Goal: Task Accomplishment & Management: Use online tool/utility

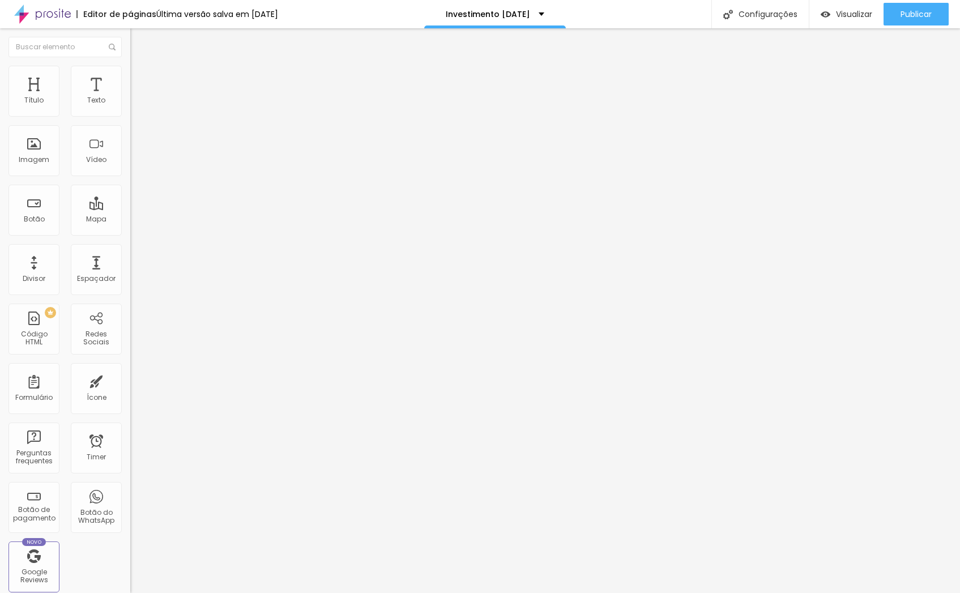
click at [139, 38] on img "button" at bounding box center [143, 41] width 9 height 9
click at [130, 73] on li "Estilo" at bounding box center [195, 71] width 130 height 11
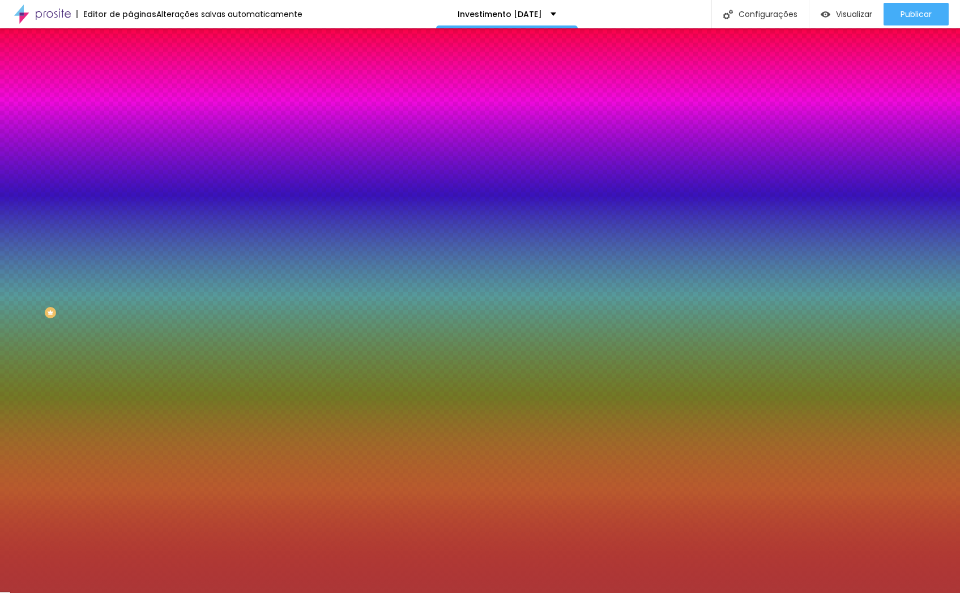
click at [130, 114] on input "#AC3737" at bounding box center [198, 113] width 136 height 11
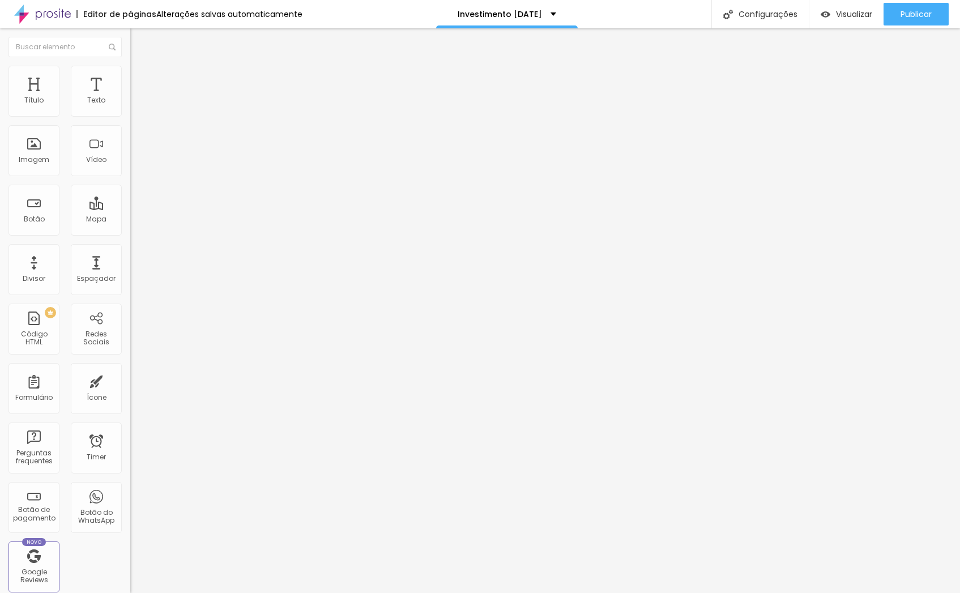
click at [130, 73] on li "Estilo" at bounding box center [195, 71] width 130 height 11
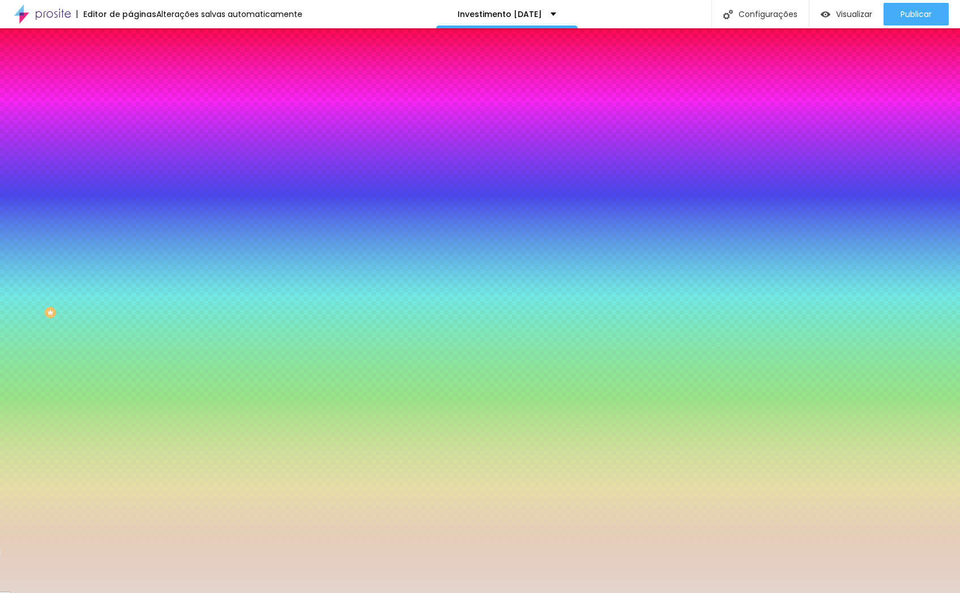
click at [130, 113] on input "#E3D6CC" at bounding box center [198, 113] width 136 height 11
paste input "AC3737"
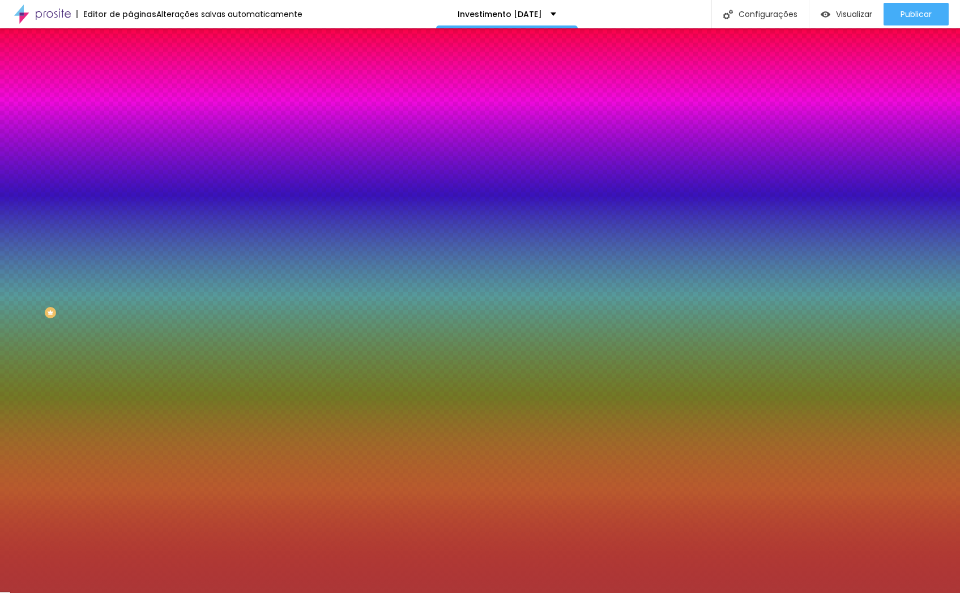
type input "#AC3737"
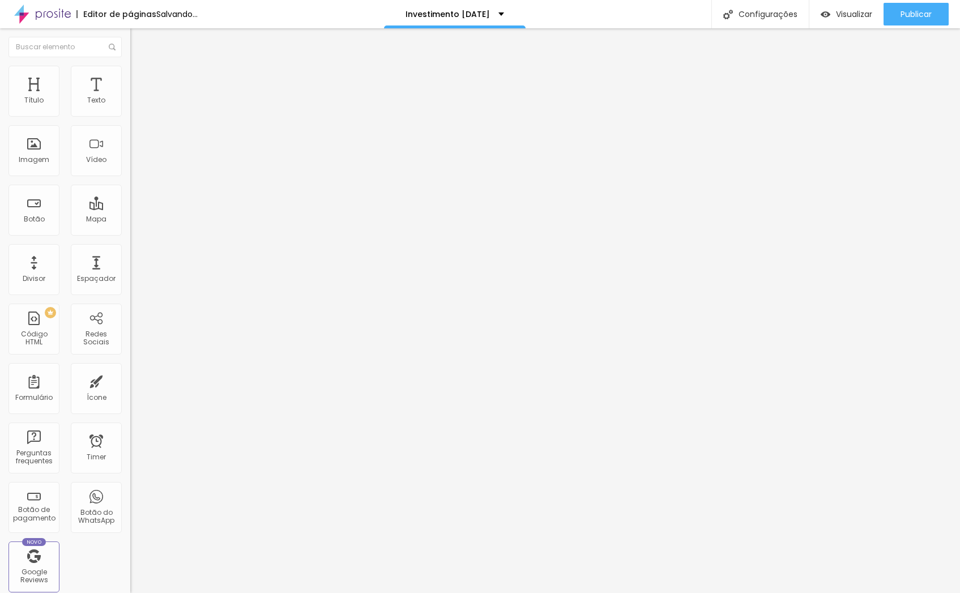
drag, startPoint x: 65, startPoint y: 76, endPoint x: 95, endPoint y: 99, distance: 37.7
click at [141, 76] on span "Estilo" at bounding box center [150, 74] width 18 height 10
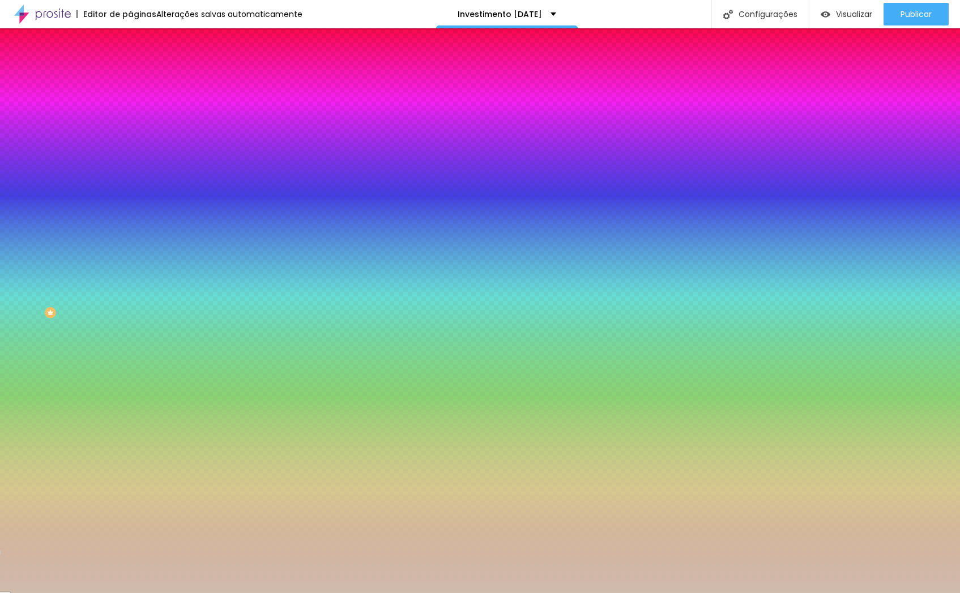
click at [130, 112] on input "#CFBCAD" at bounding box center [198, 113] width 136 height 11
paste input "AC3737"
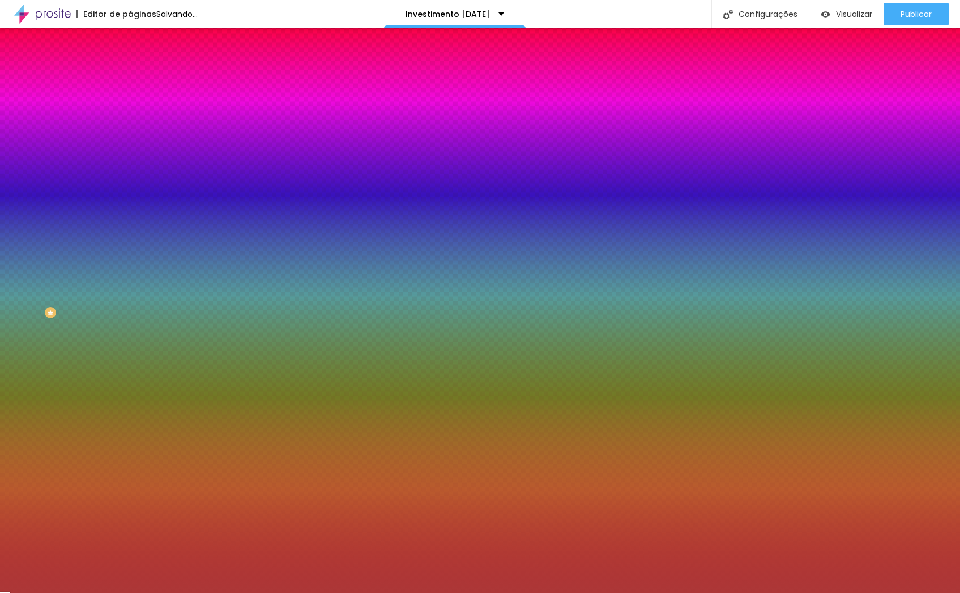
type input "#AC3737"
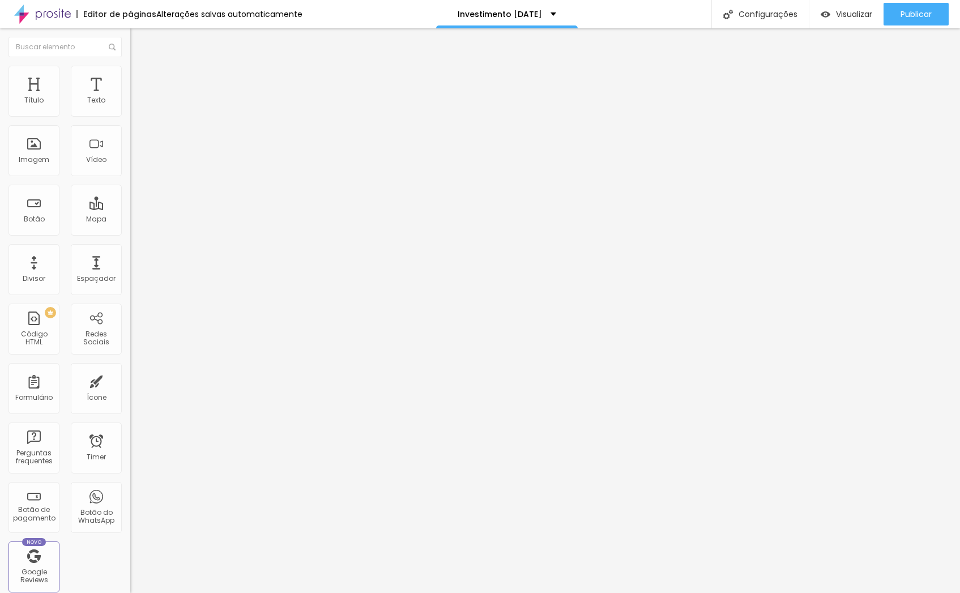
drag, startPoint x: 69, startPoint y: 73, endPoint x: 84, endPoint y: 94, distance: 26.4
click at [130, 73] on img at bounding box center [135, 71] width 10 height 10
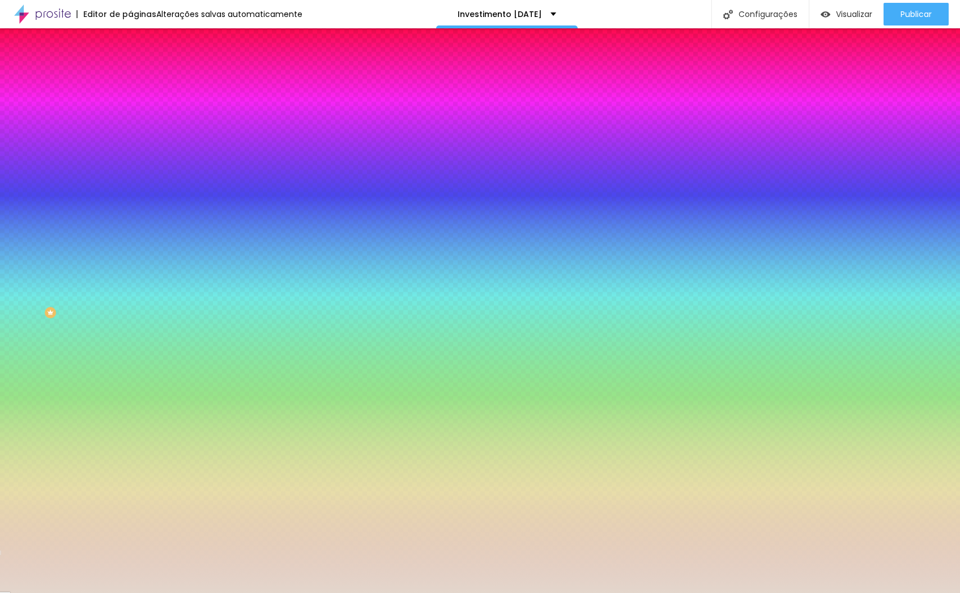
click at [130, 116] on input "#E3D6CC" at bounding box center [198, 113] width 136 height 11
paste input "AC3737"
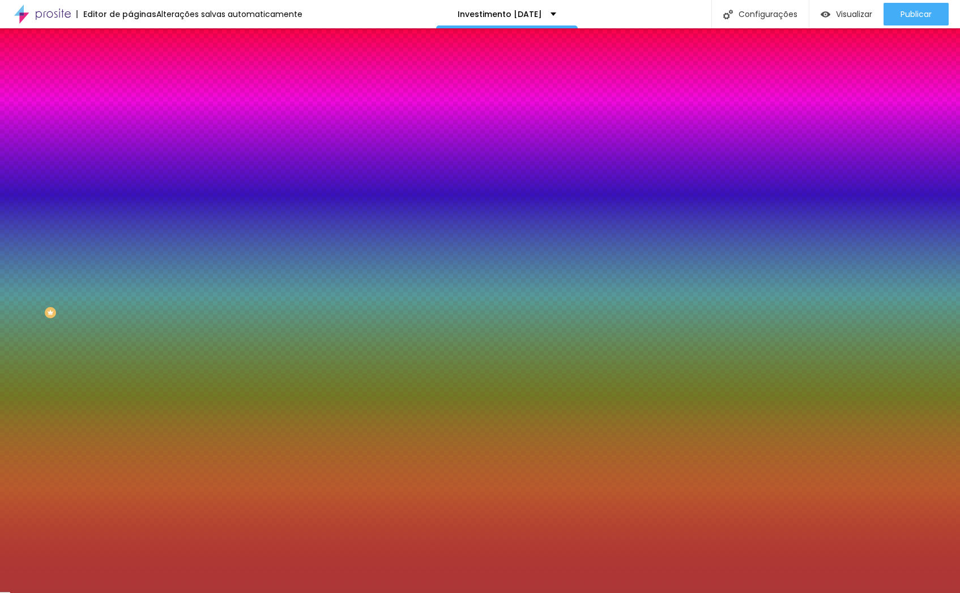
type input "#AC3737"
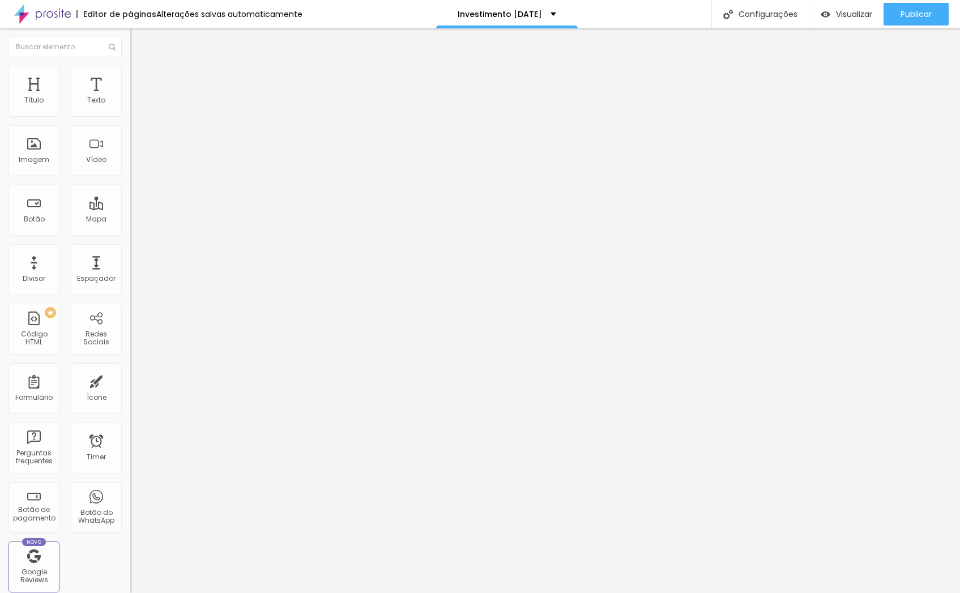
click at [141, 78] on span "Avançado" at bounding box center [159, 74] width 37 height 10
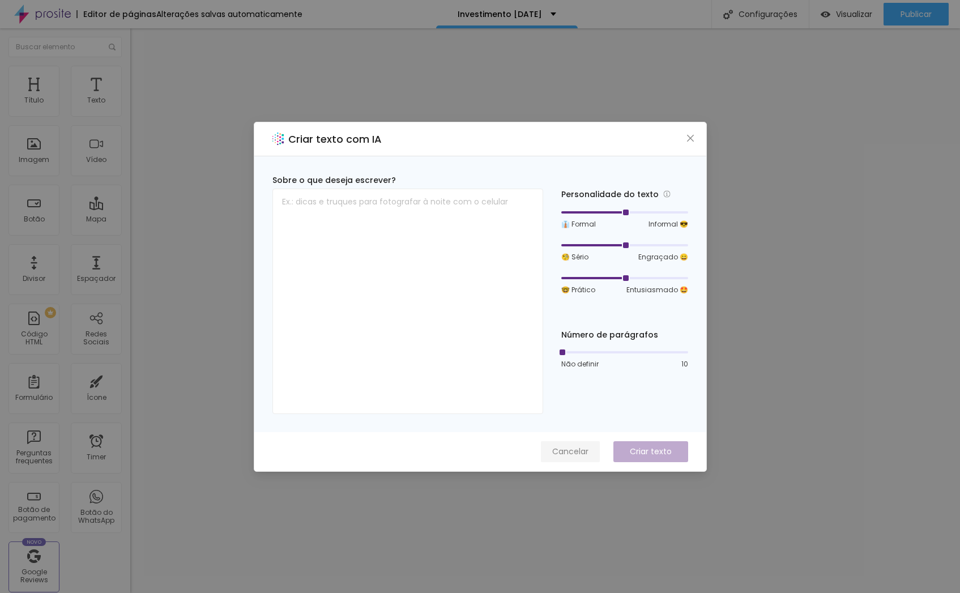
click at [584, 446] on span "Cancelar" at bounding box center [570, 452] width 36 height 12
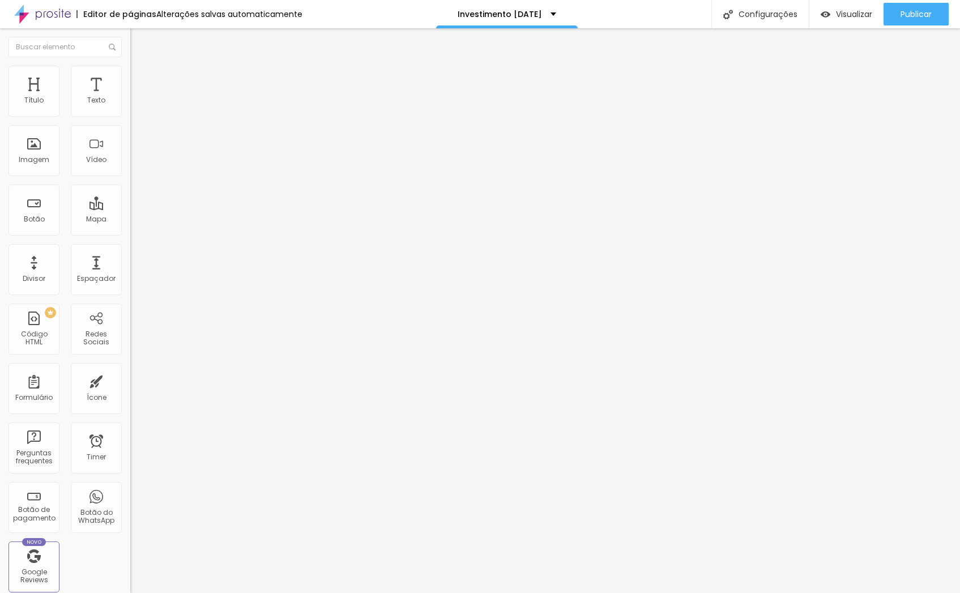
click at [130, 71] on img at bounding box center [135, 71] width 10 height 10
click at [141, 78] on span "Estilo" at bounding box center [150, 74] width 18 height 10
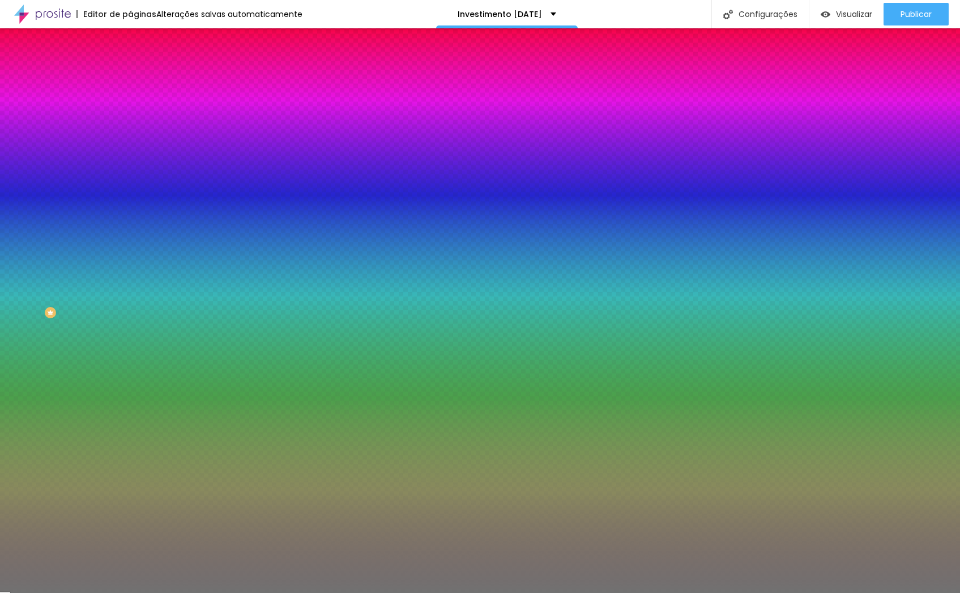
drag, startPoint x: 95, startPoint y: 114, endPoint x: 125, endPoint y: 113, distance: 30.0
click at [130, 113] on div "Cor Voltar ao padrão #717171 Tamanho 13 % Peso 2" at bounding box center [195, 132] width 130 height 88
paste input "CBAB64"
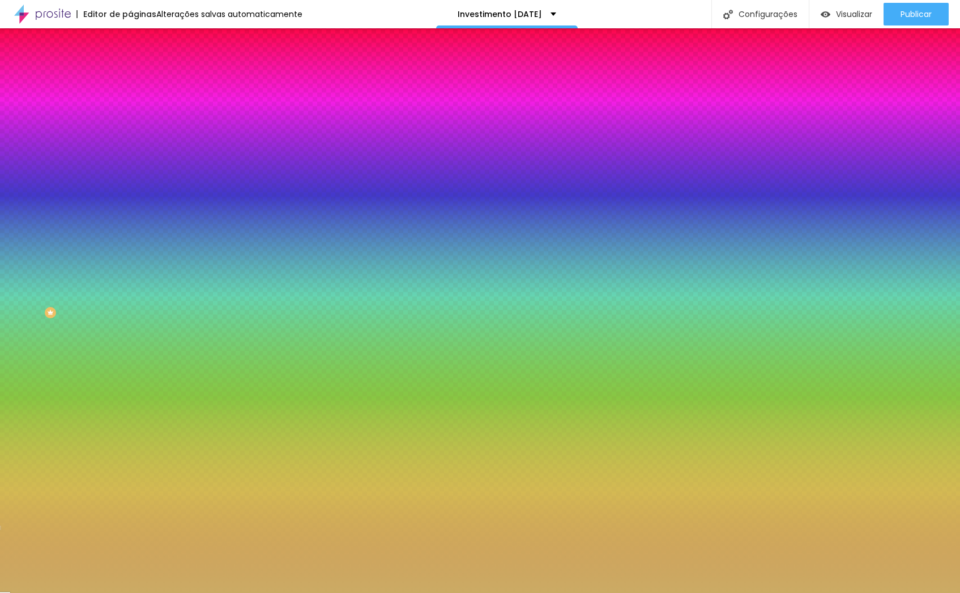
type input "#CBAB64"
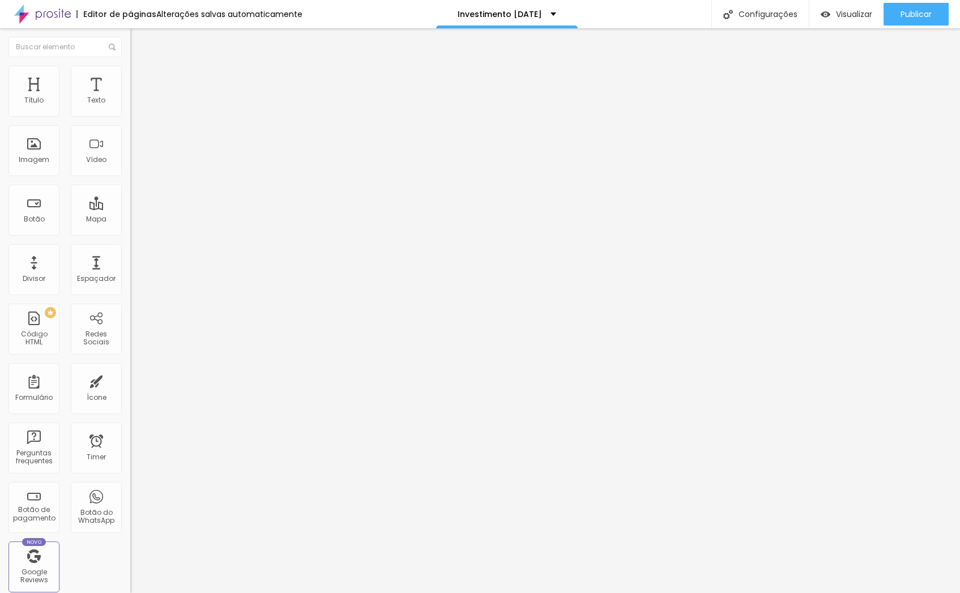
click at [130, 70] on img at bounding box center [135, 71] width 10 height 10
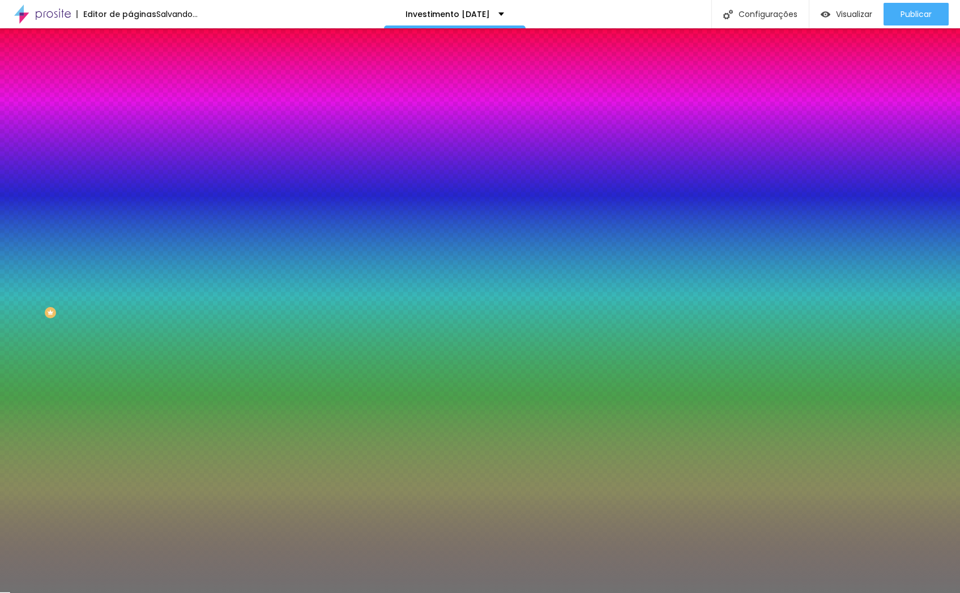
drag, startPoint x: 93, startPoint y: 113, endPoint x: 125, endPoint y: 113, distance: 31.7
click at [130, 113] on div "Cor Voltar ao padrão #717171 Tamanho 13 % Peso 2" at bounding box center [195, 132] width 130 height 88
paste input "CBAB64"
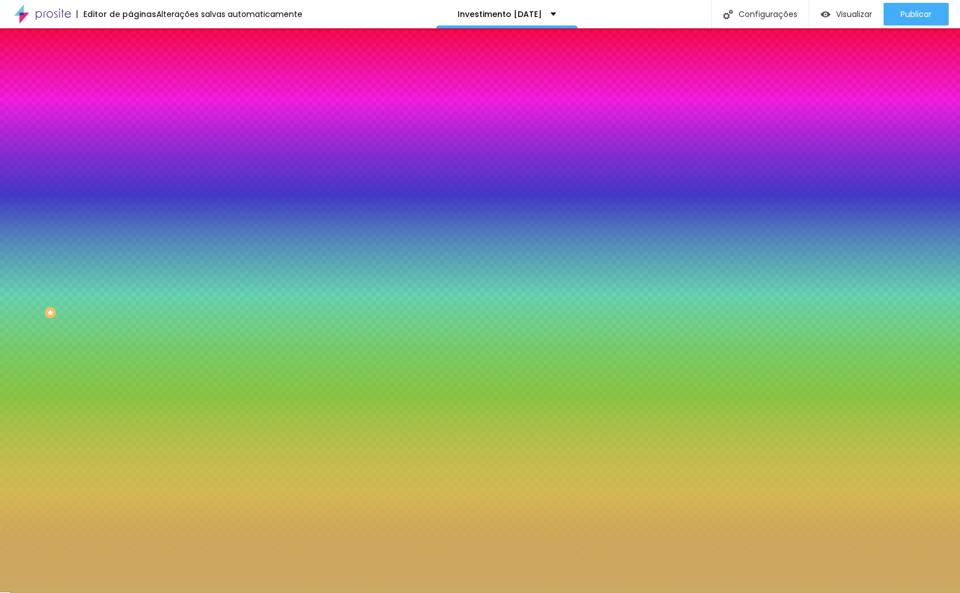
type input "#CBAB64"
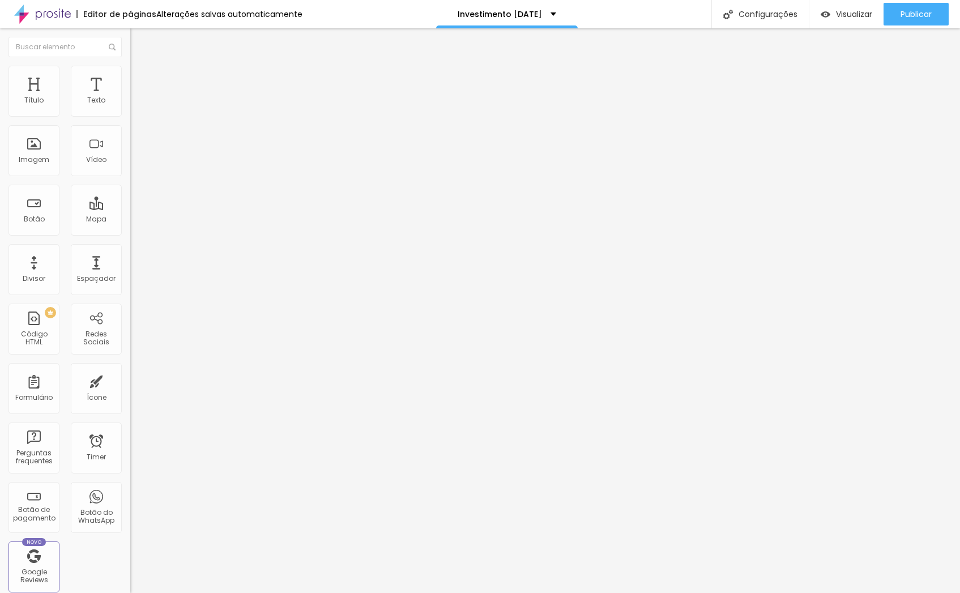
click at [141, 78] on span "Estilo" at bounding box center [150, 74] width 18 height 10
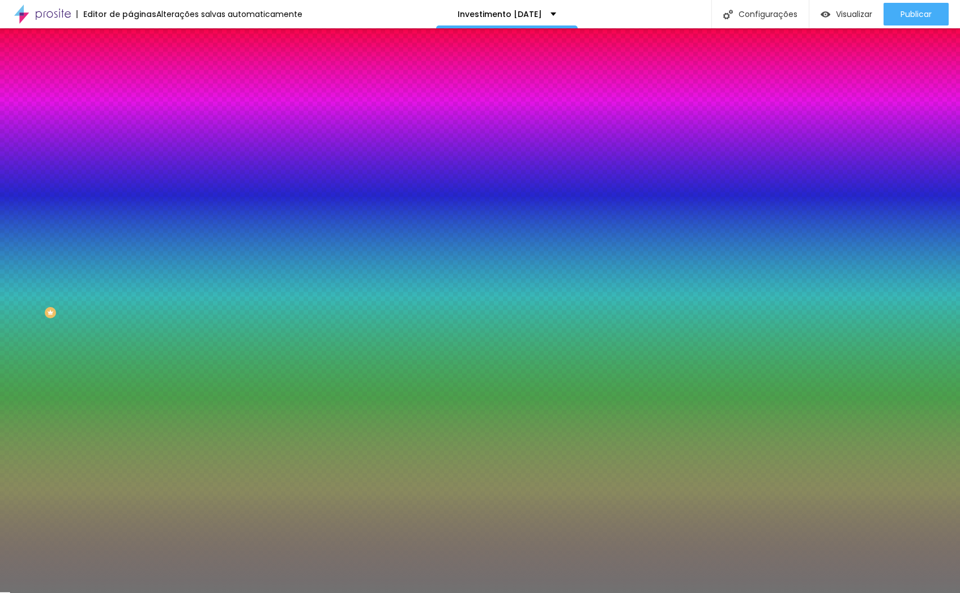
drag, startPoint x: 91, startPoint y: 109, endPoint x: 130, endPoint y: 113, distance: 38.7
click at [130, 113] on div "Cor Voltar ao padrão #717171 Tamanho 13 % Peso 2" at bounding box center [195, 132] width 130 height 88
paste input "CBAB64"
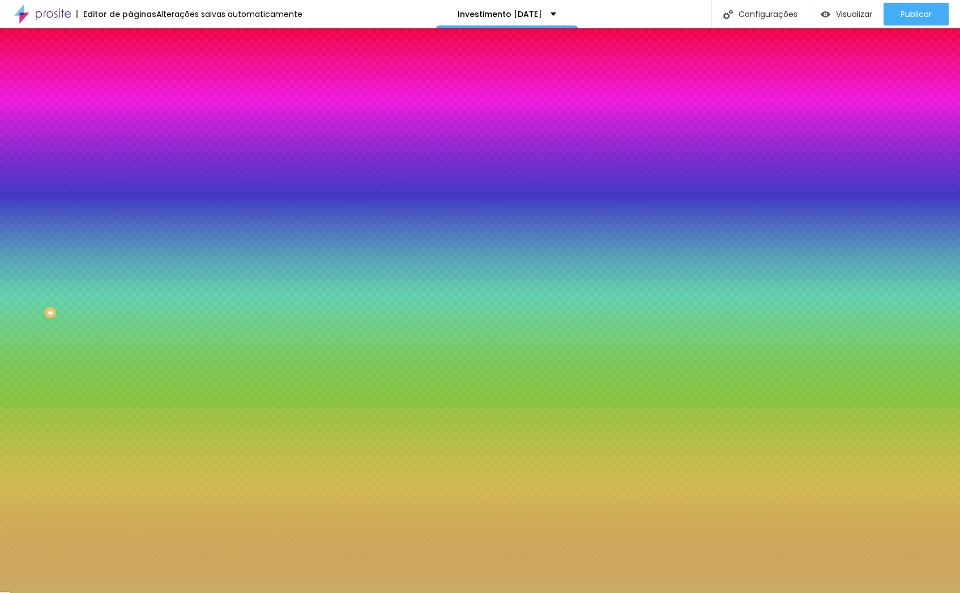
type input "#CBAB64"
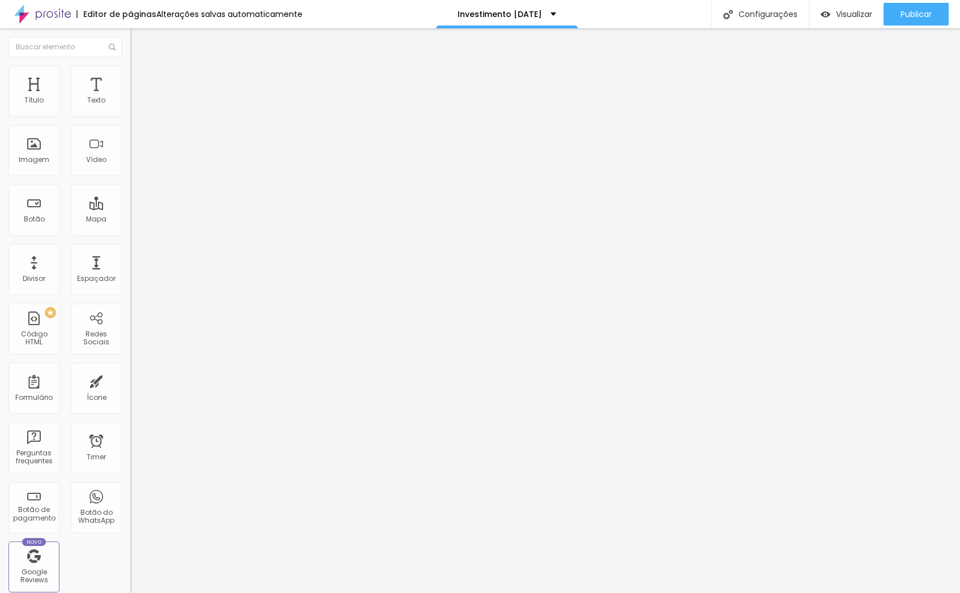
click at [130, 111] on div "Modo Completo Encaixotado Completo" at bounding box center [195, 103] width 130 height 31
click at [130, 103] on span "Completo" at bounding box center [147, 98] width 35 height 10
click at [130, 109] on div "Encaixotado" at bounding box center [195, 105] width 130 height 7
click at [141, 76] on span "Estilo" at bounding box center [150, 74] width 18 height 10
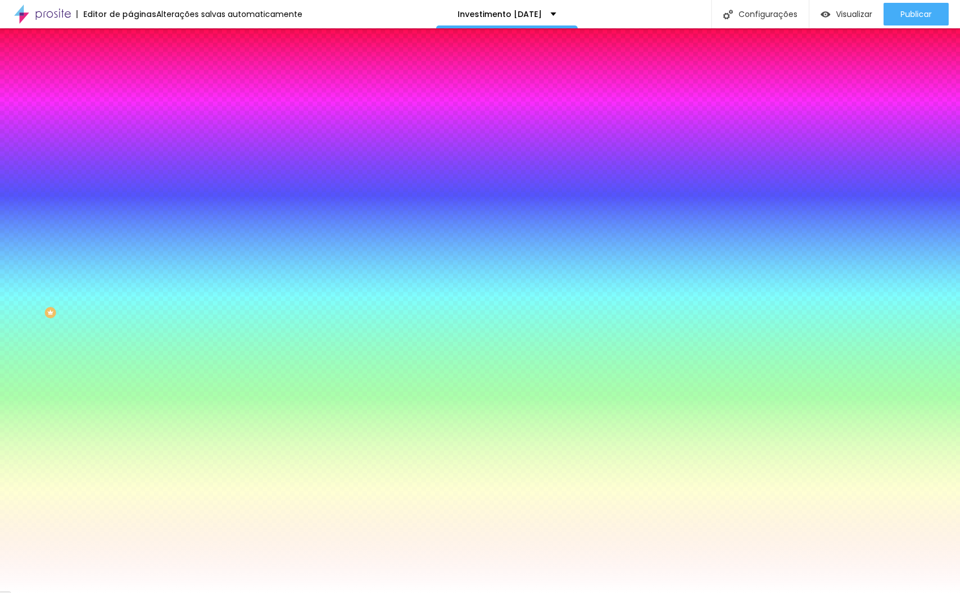
click at [130, 77] on li "Avançado" at bounding box center [195, 82] width 130 height 11
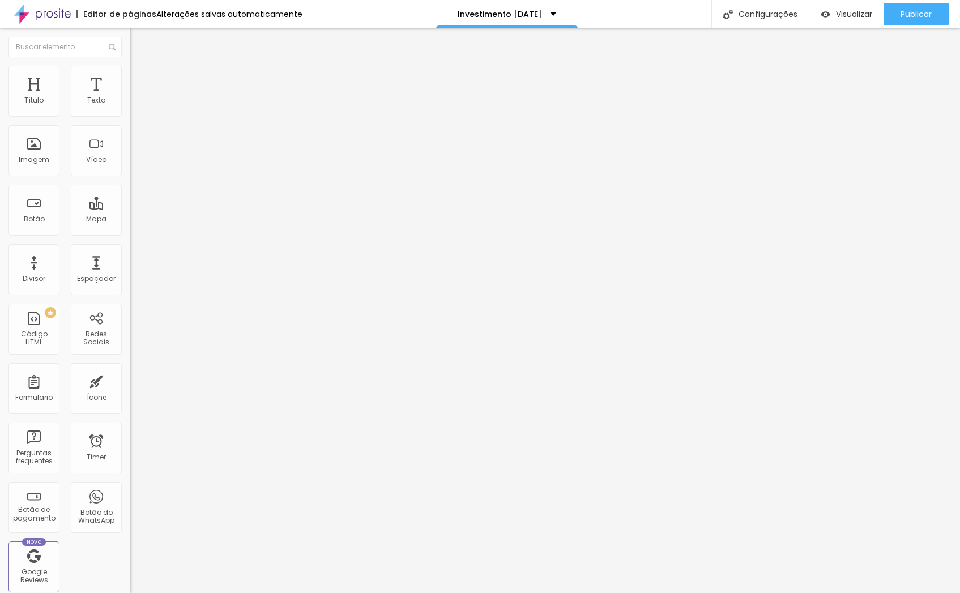
click at [130, 71] on img at bounding box center [135, 71] width 10 height 10
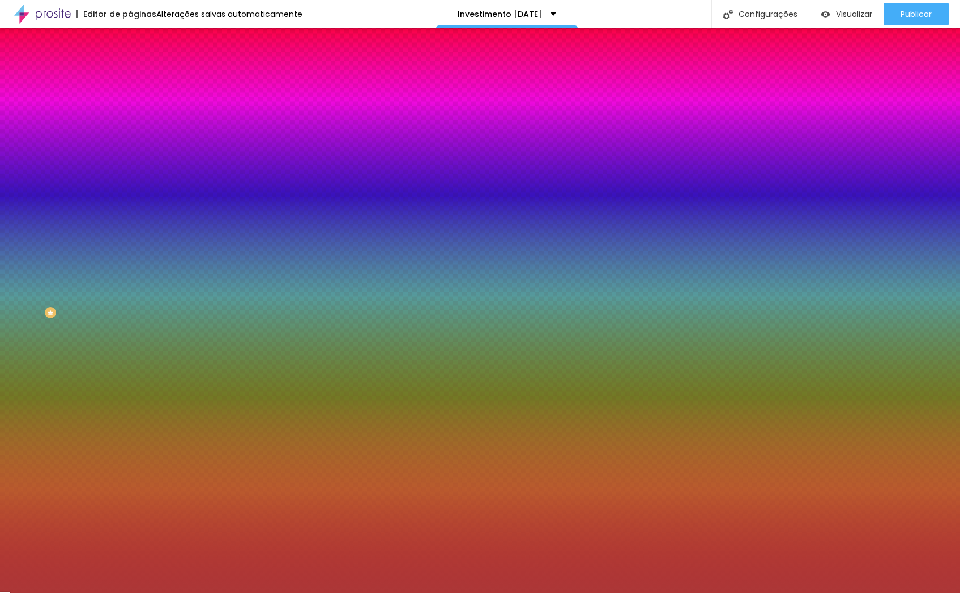
click at [130, 110] on input "#AC3737" at bounding box center [198, 113] width 136 height 11
paste input "CBAB6"
type input "#CBAB6"
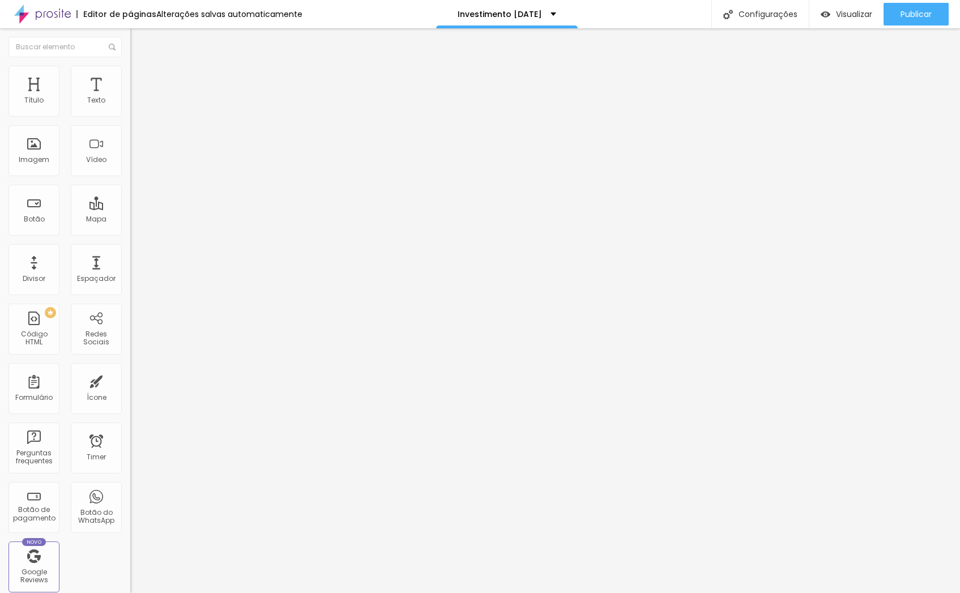
click at [130, 70] on img at bounding box center [135, 71] width 10 height 10
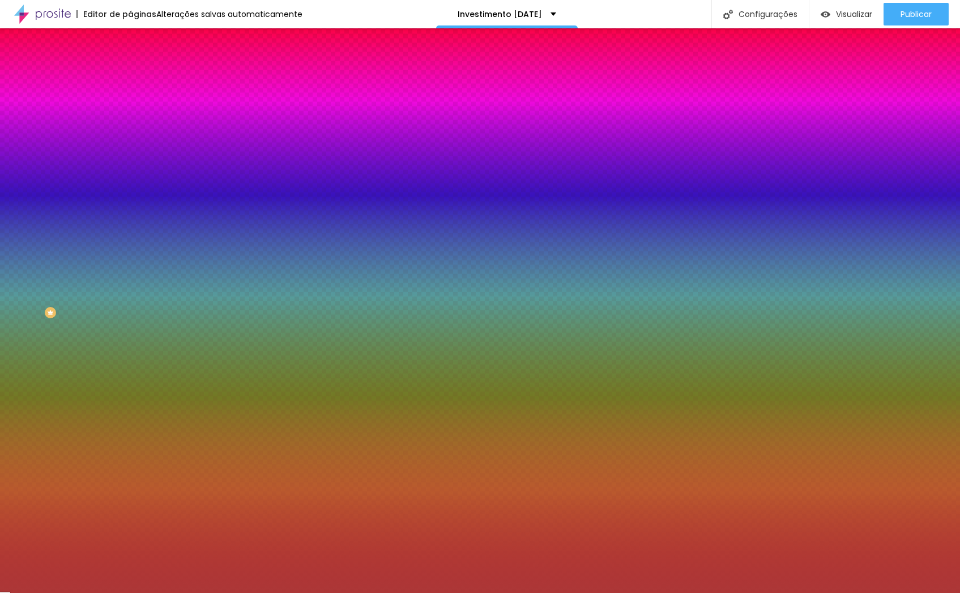
drag, startPoint x: 104, startPoint y: 110, endPoint x: 127, endPoint y: 110, distance: 23.2
click at [130, 110] on div "Cor de fundo Voltar ao padrão #AC3737 0 Borda arredondada" at bounding box center [195, 184] width 130 height 192
paste input "CBAB64"
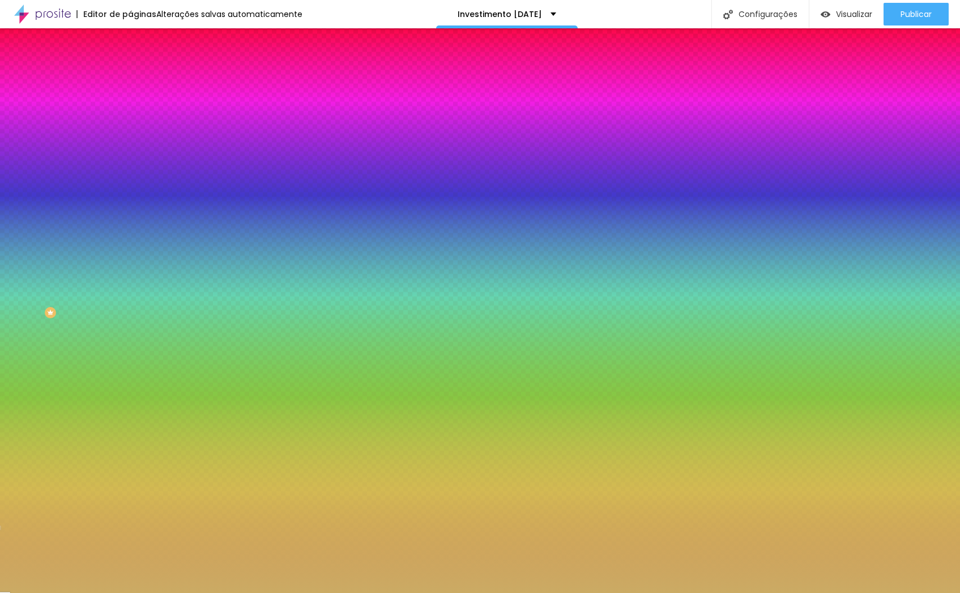
type input "#CBAB64"
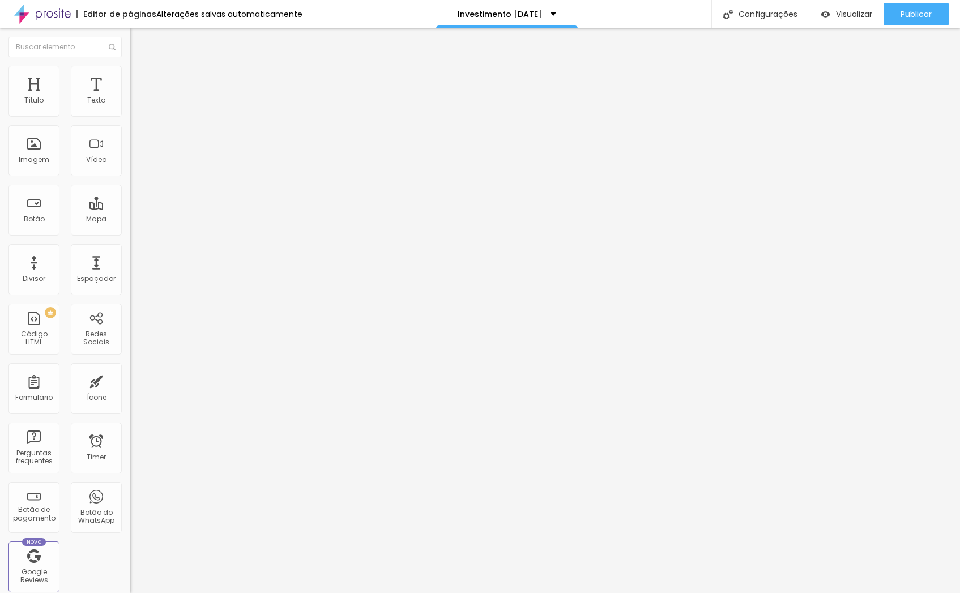
click at [130, 73] on img at bounding box center [135, 71] width 10 height 10
click at [130, 74] on ul "Conteúdo Estilo Avançado" at bounding box center [195, 71] width 130 height 34
click at [130, 74] on li "Estilo" at bounding box center [195, 71] width 130 height 11
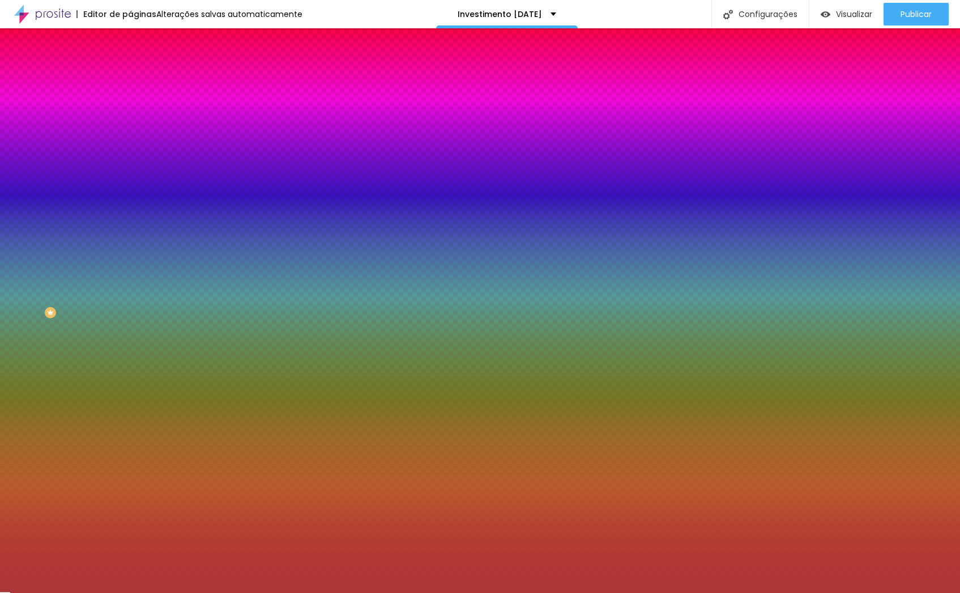
drag, startPoint x: 104, startPoint y: 115, endPoint x: 120, endPoint y: 114, distance: 16.5
click at [130, 114] on input "#AC3737" at bounding box center [198, 113] width 136 height 11
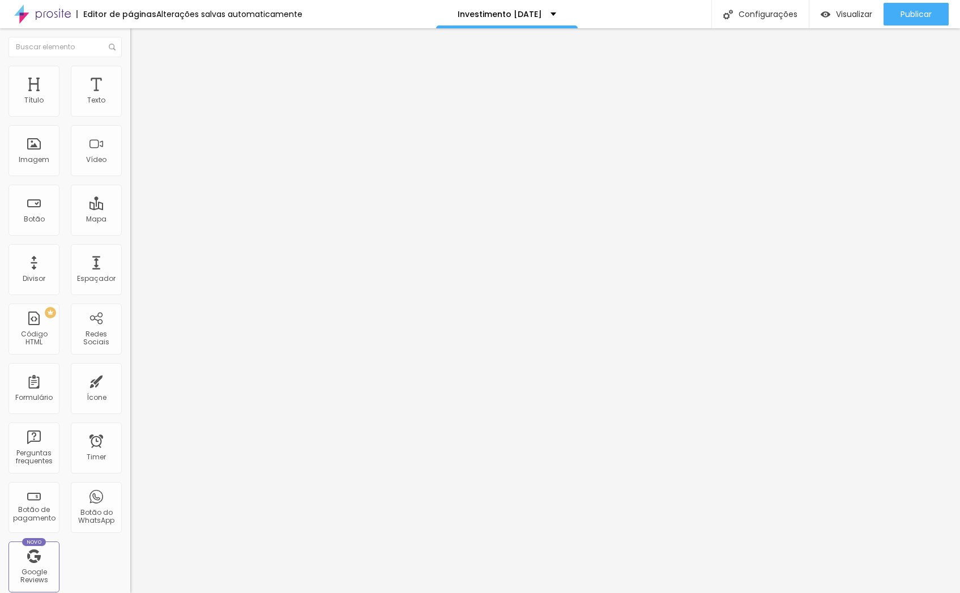
click at [141, 78] on span "Estilo" at bounding box center [150, 74] width 18 height 10
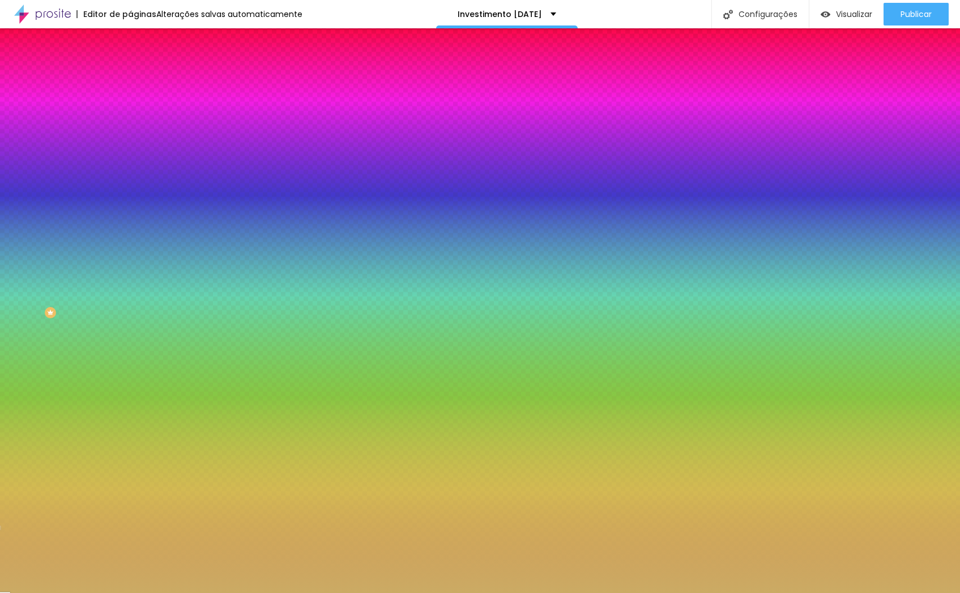
drag, startPoint x: 90, startPoint y: 112, endPoint x: 124, endPoint y: 112, distance: 34.0
click at [130, 112] on div "Cor de fundo Voltar ao padrão #CBAB64 0 Borda arredondada" at bounding box center [195, 184] width 130 height 192
paste input "AC3737"
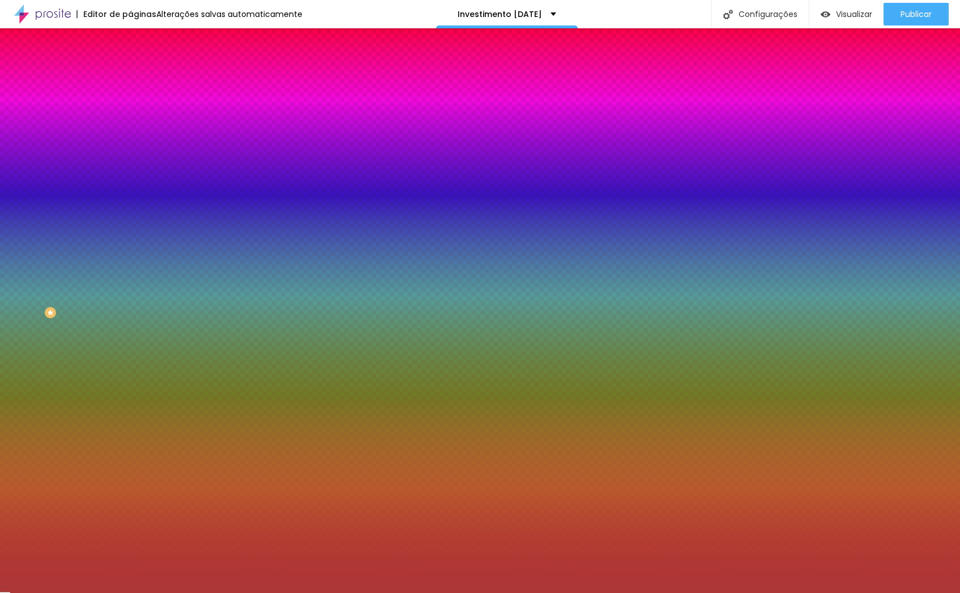
type input "#AC3737"
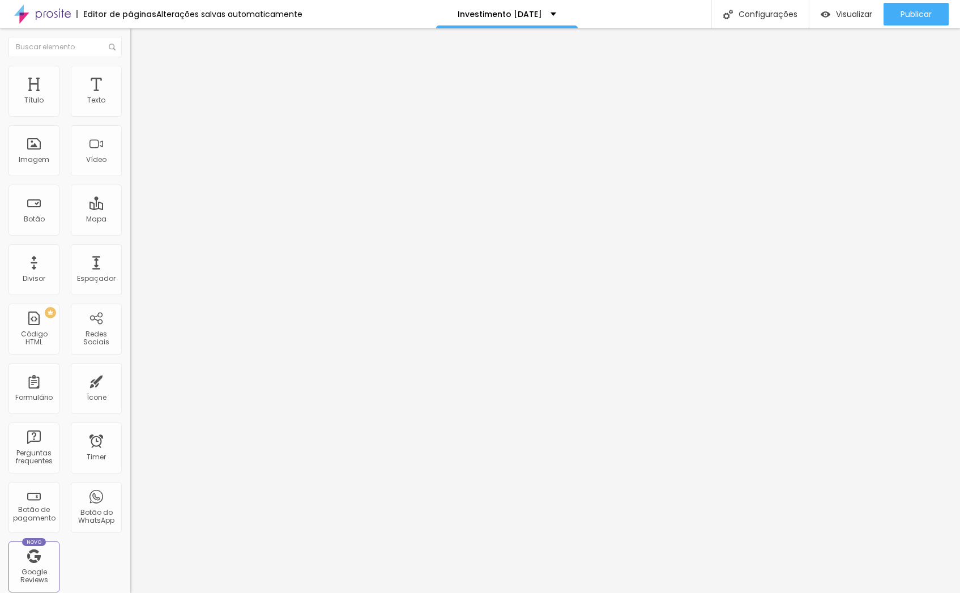
click at [141, 78] on span "Estilo" at bounding box center [150, 74] width 18 height 10
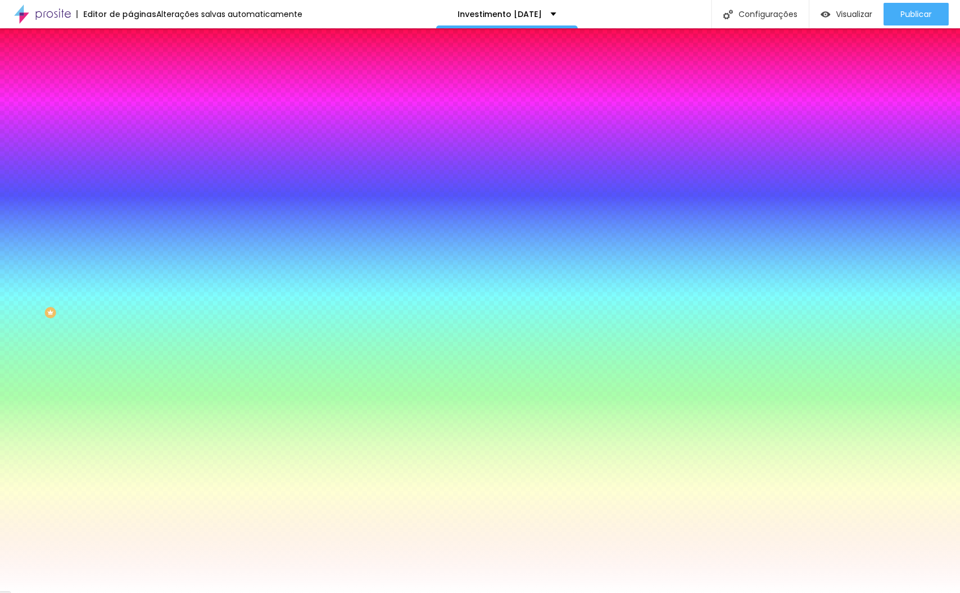
click at [130, 165] on input "#FFFFFF" at bounding box center [198, 159] width 136 height 11
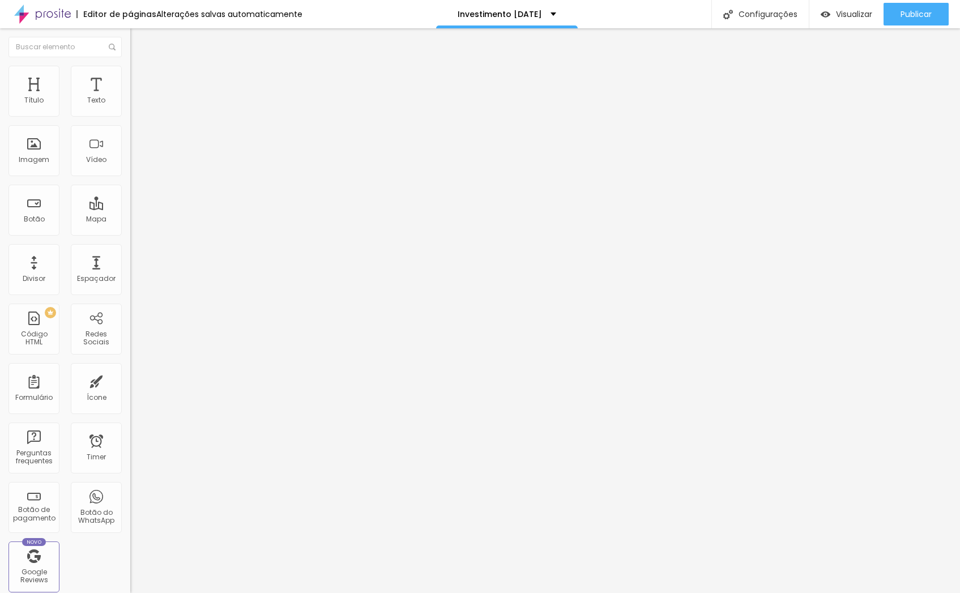
click at [141, 76] on span "Estilo" at bounding box center [150, 74] width 18 height 10
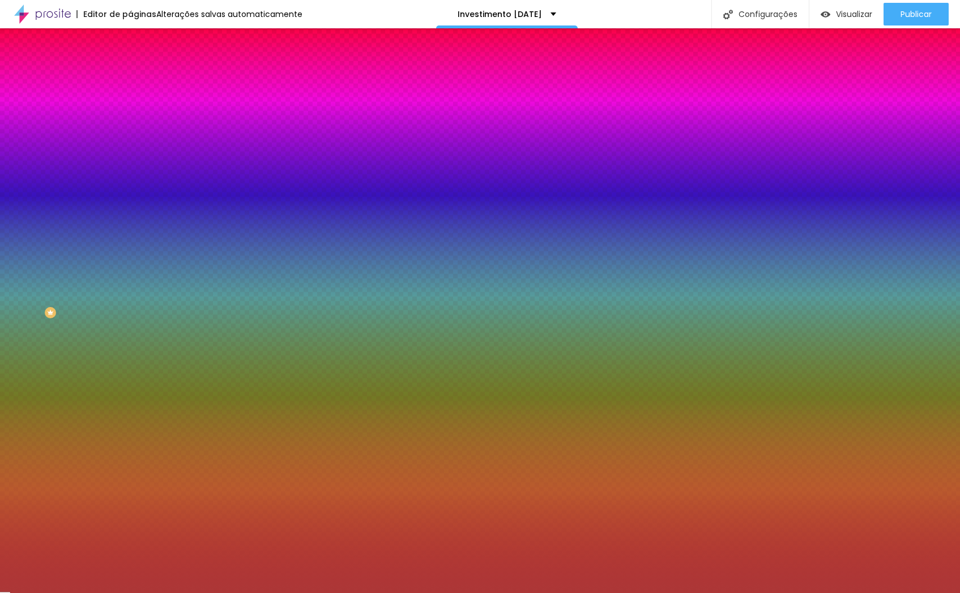
click at [130, 116] on input "#AC3737" at bounding box center [198, 113] width 136 height 11
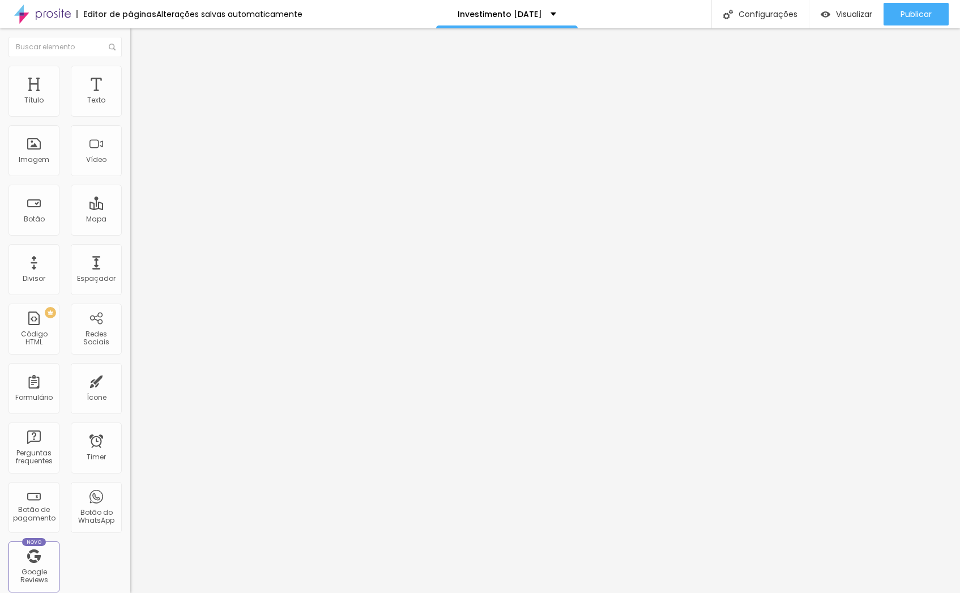
click at [130, 78] on ul "Conteúdo Estilo Avançado" at bounding box center [195, 71] width 130 height 34
click at [130, 75] on li "Estilo" at bounding box center [195, 71] width 130 height 11
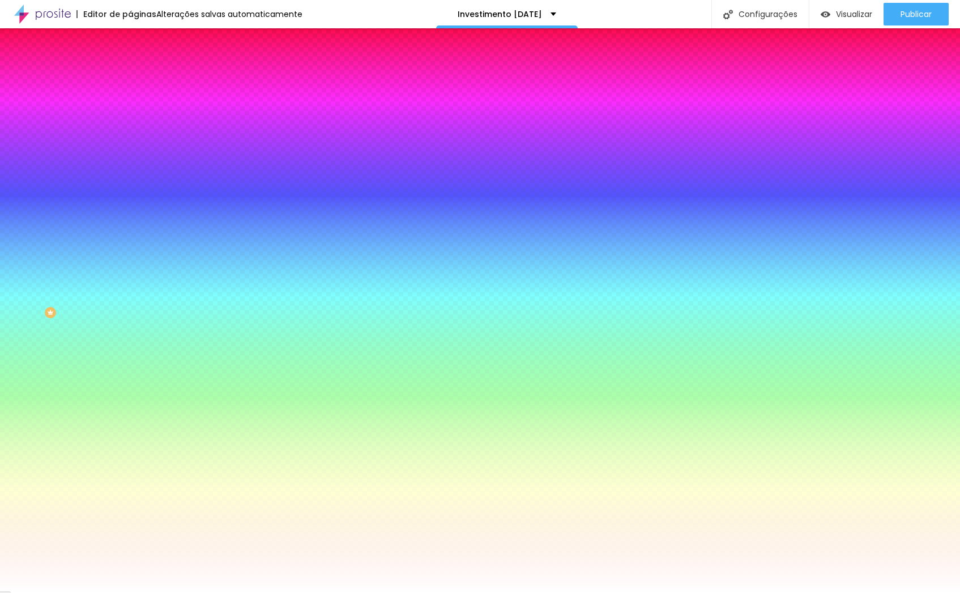
click at [130, 165] on input "#FFFFFF" at bounding box center [198, 159] width 136 height 11
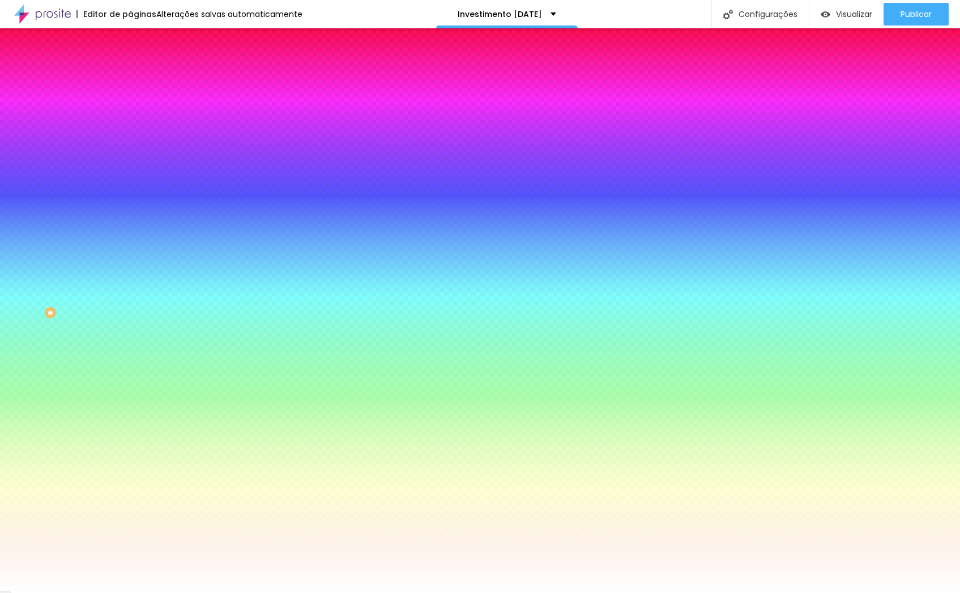
paste input "AC3737"
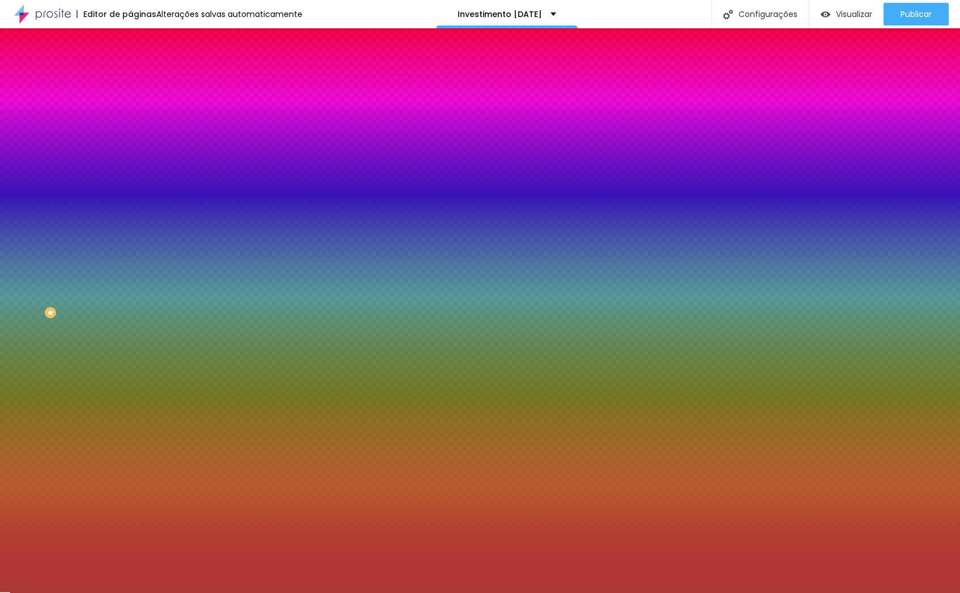
type input "#AC3737"
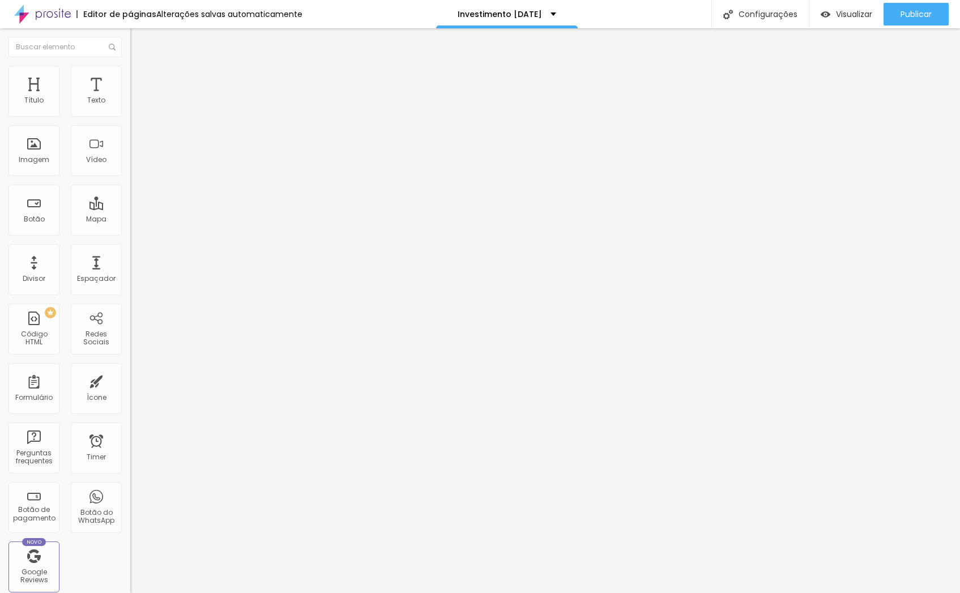
click at [130, 71] on img at bounding box center [135, 71] width 10 height 10
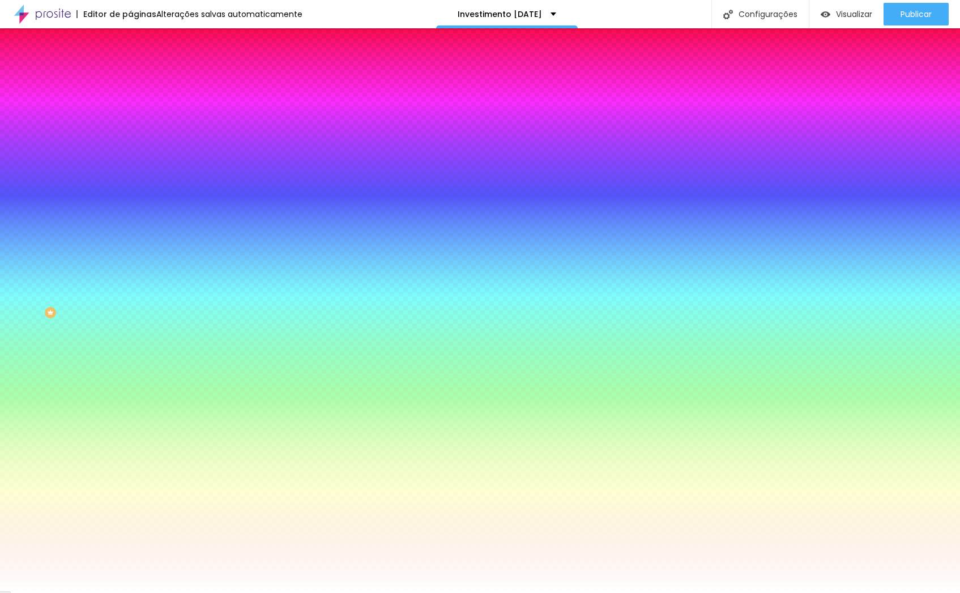
click at [130, 165] on input "#FFFFFF" at bounding box center [198, 159] width 136 height 11
paste input "[DATE]"
click at [130, 165] on input "#[DATE]" at bounding box center [198, 159] width 136 height 11
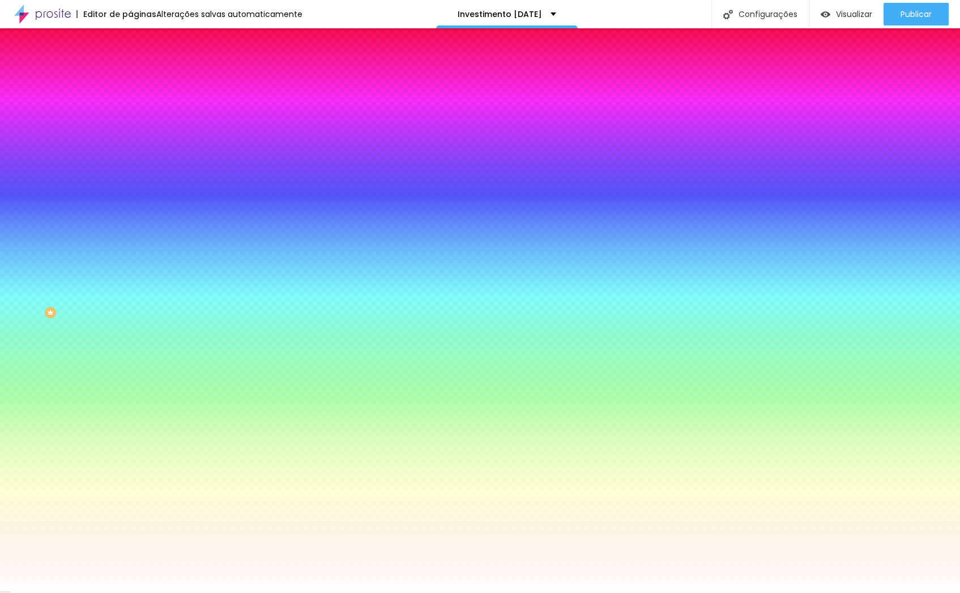
click at [130, 165] on input "#[DATE]" at bounding box center [198, 159] width 136 height 11
paste input "7"
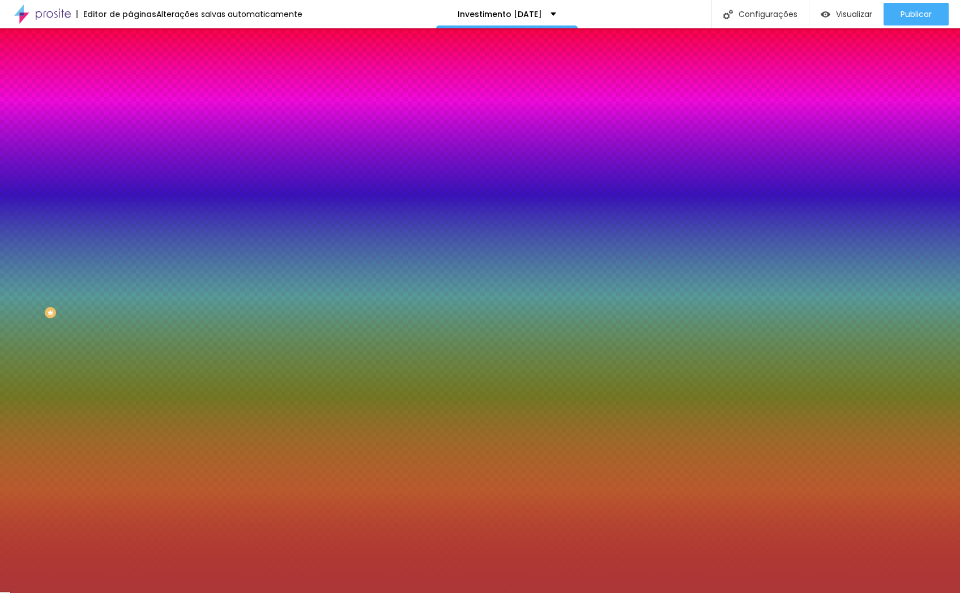
type input "#AC3737"
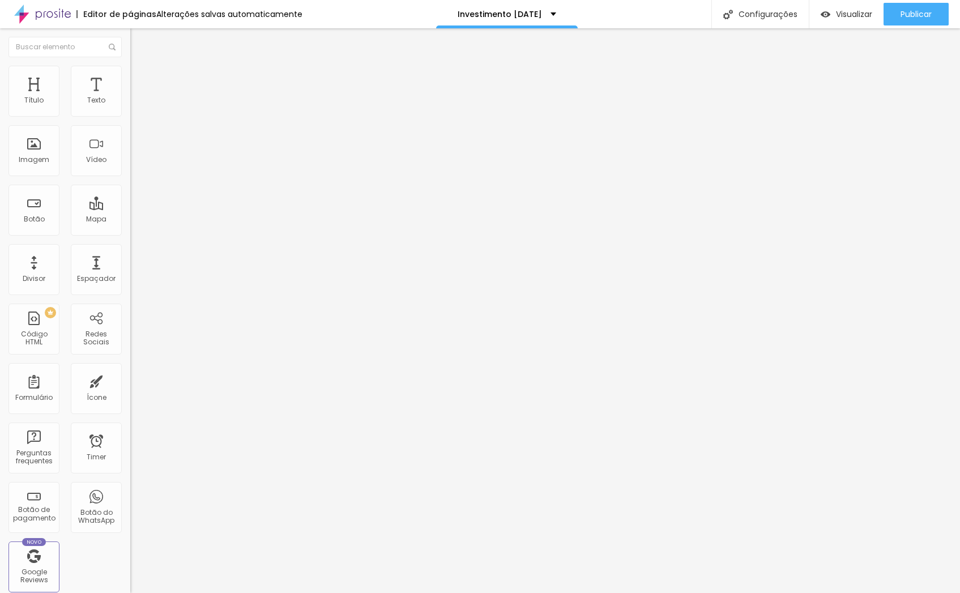
click at [130, 70] on img at bounding box center [135, 71] width 10 height 10
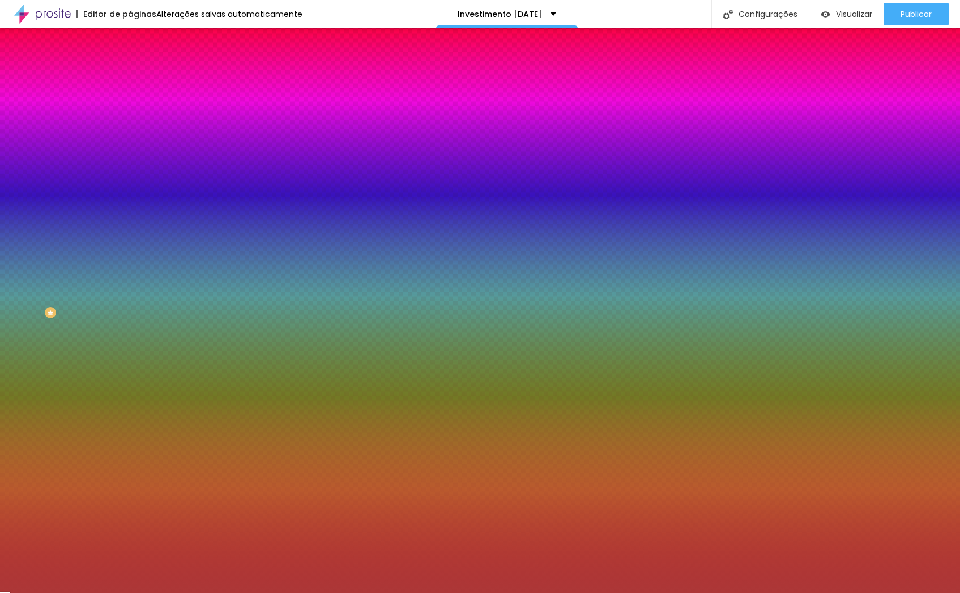
click at [138, 105] on icon "button" at bounding box center [140, 101] width 5 height 8
click at [135, 105] on icon "button" at bounding box center [139, 101] width 8 height 8
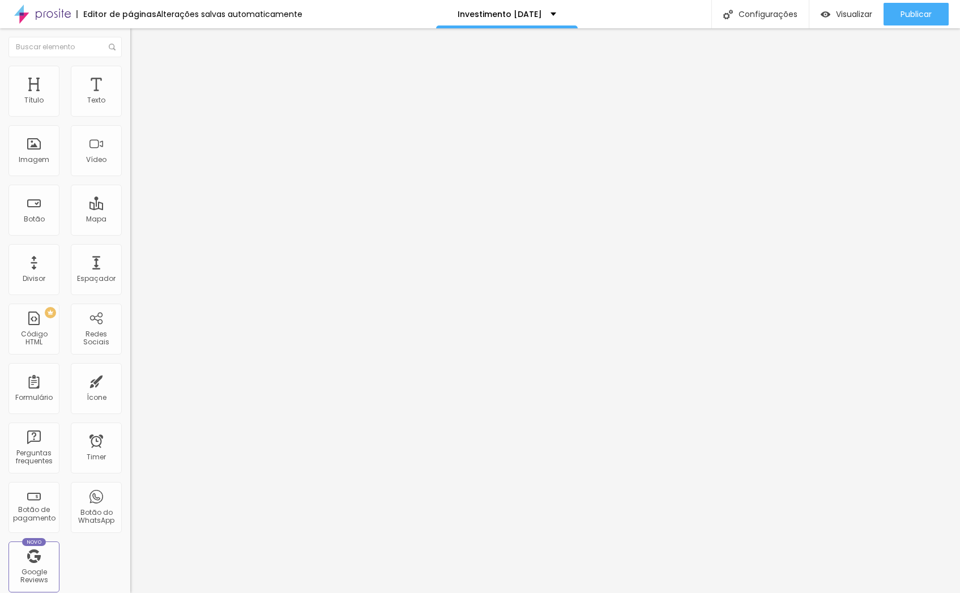
click at [130, 66] on img at bounding box center [135, 71] width 10 height 10
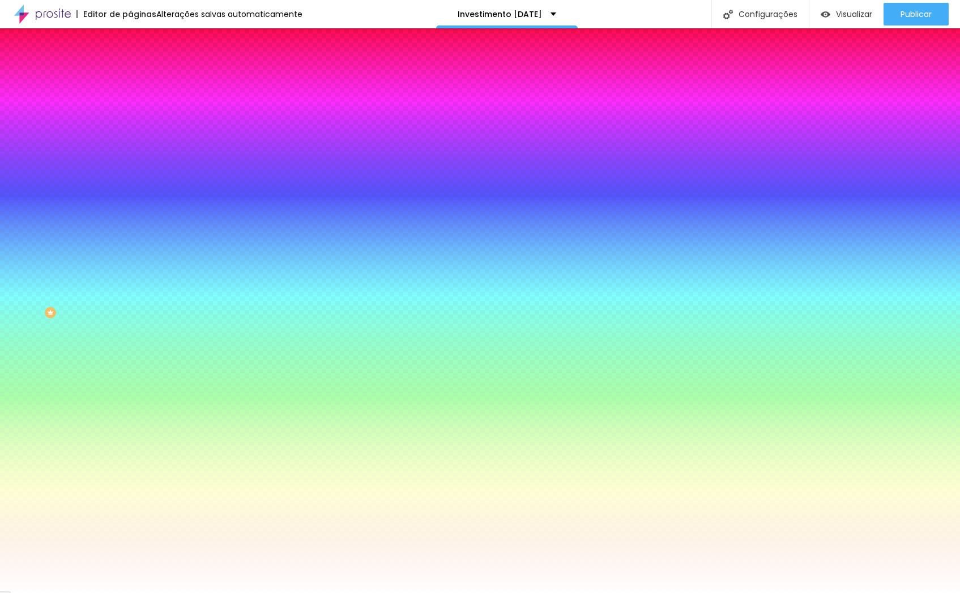
click at [130, 165] on input "#FFFFFF" at bounding box center [198, 159] width 136 height 11
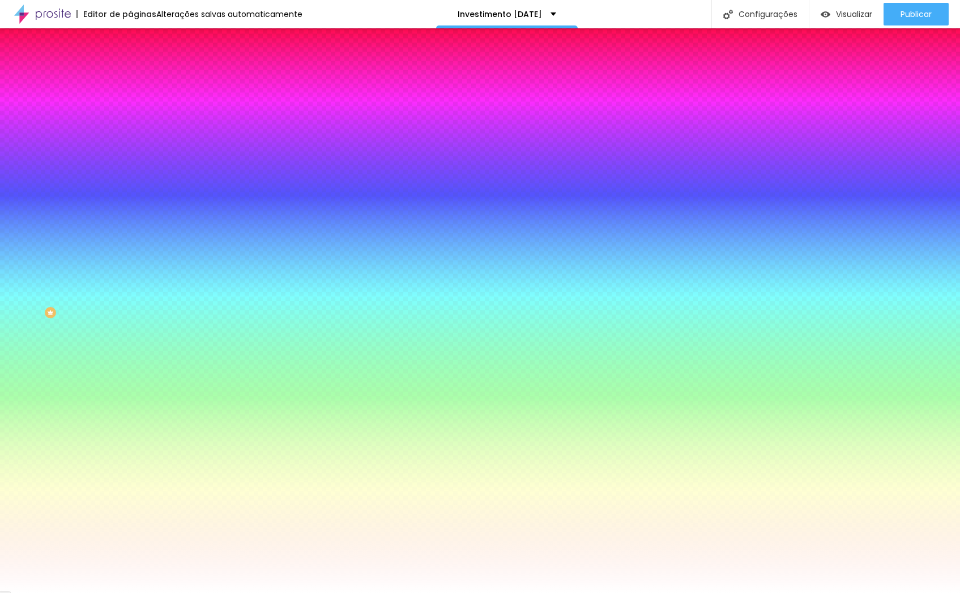
click at [130, 165] on input "#FFFFFF" at bounding box center [198, 159] width 136 height 11
paste input "AC3737"
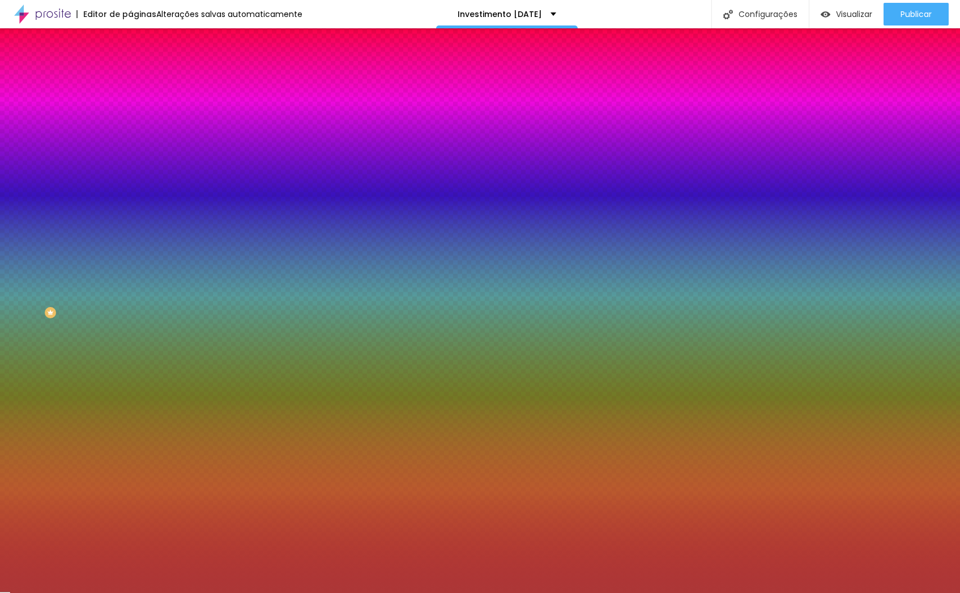
type input "#AC3737"
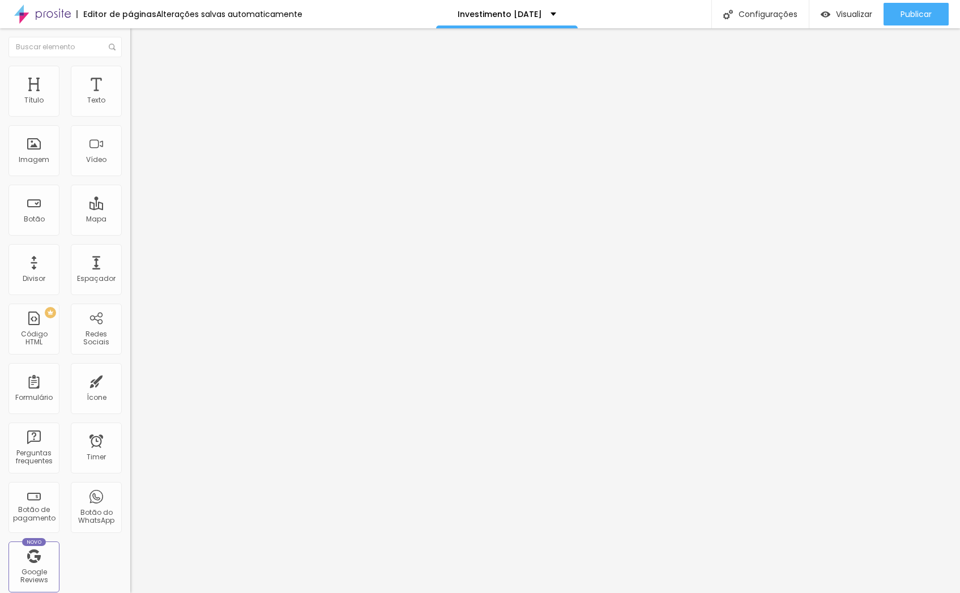
click at [141, 77] on span "Estilo" at bounding box center [150, 74] width 18 height 10
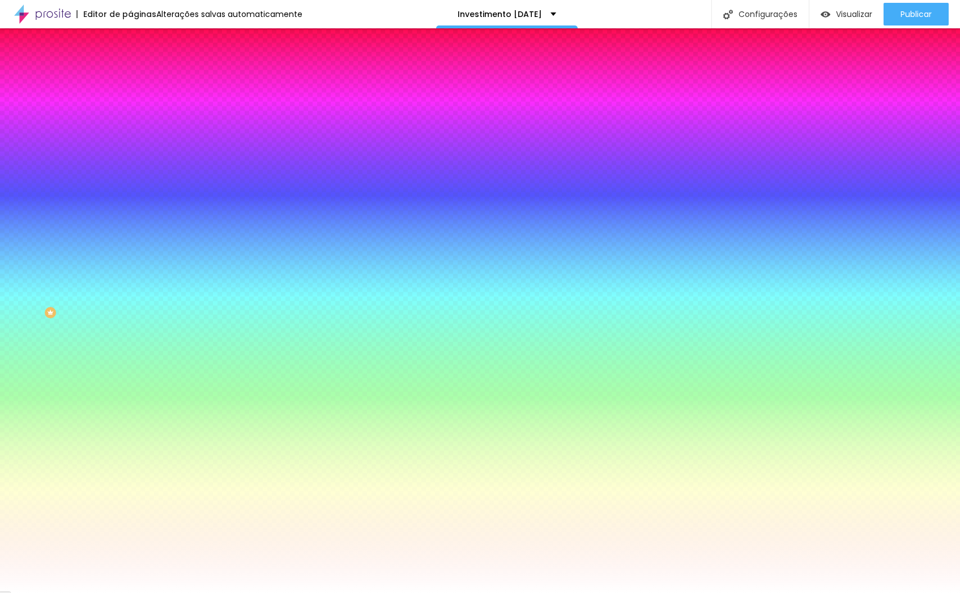
click at [130, 165] on input "#FFFFFF" at bounding box center [198, 159] width 136 height 11
paste input "AC3737"
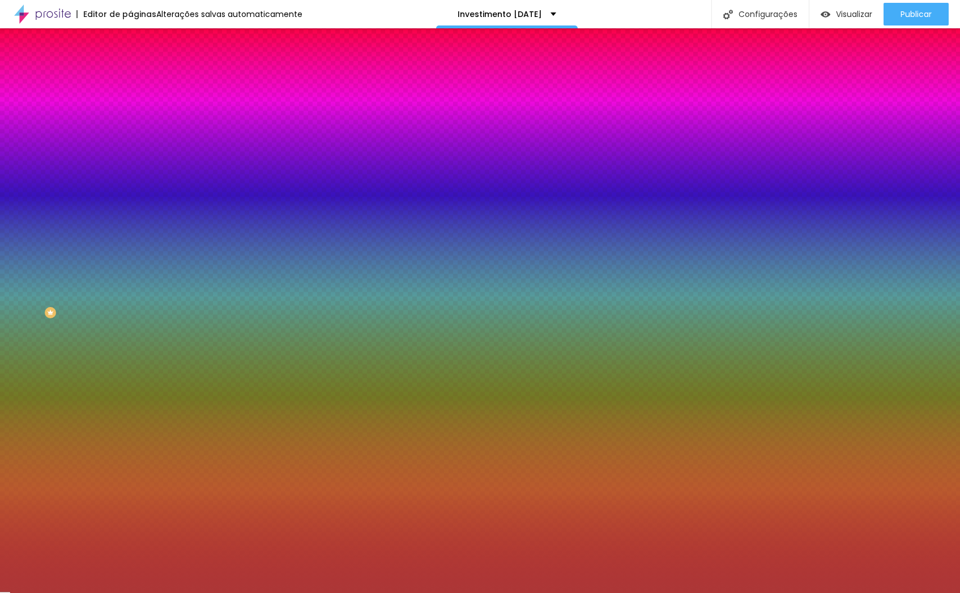
type input "#AC3737"
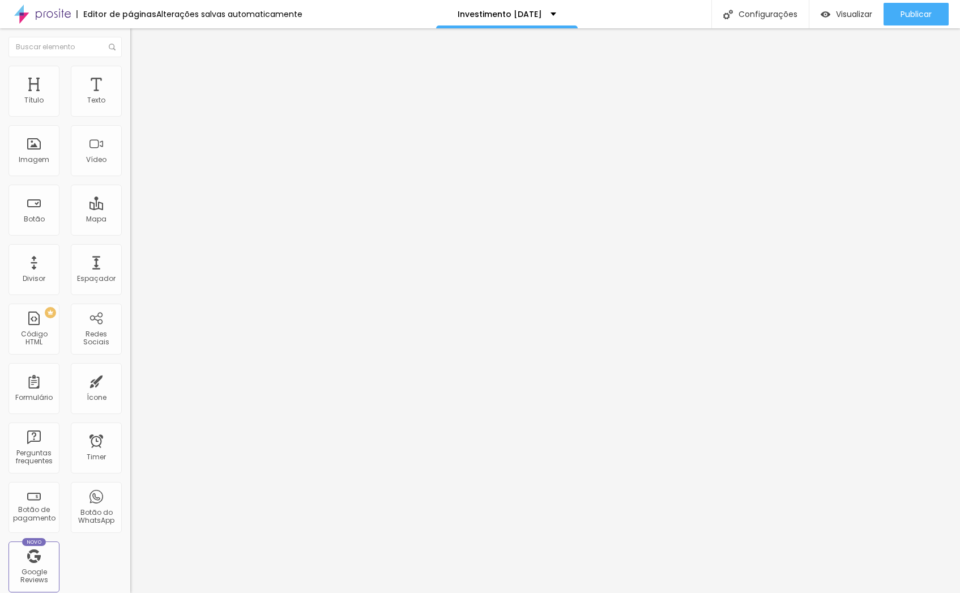
click at [141, 77] on span "Estilo" at bounding box center [150, 74] width 18 height 10
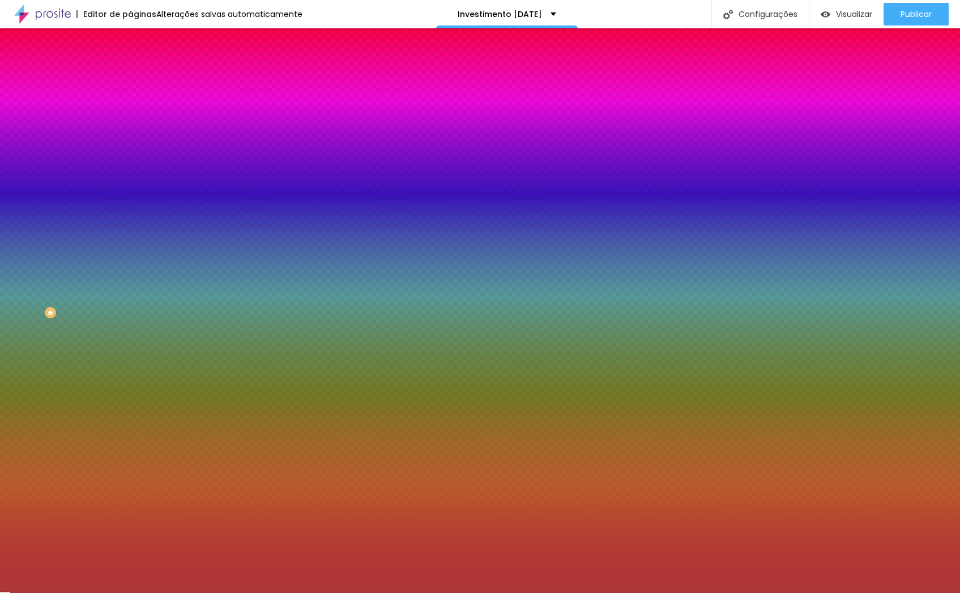
drag, startPoint x: 91, startPoint y: 205, endPoint x: 126, endPoint y: 204, distance: 34.6
click at [130, 204] on div "Imagem de fundo Adicionar imagem Efeito da Imagem Nenhum Nenhum Parallax Cor de…" at bounding box center [195, 161] width 130 height 147
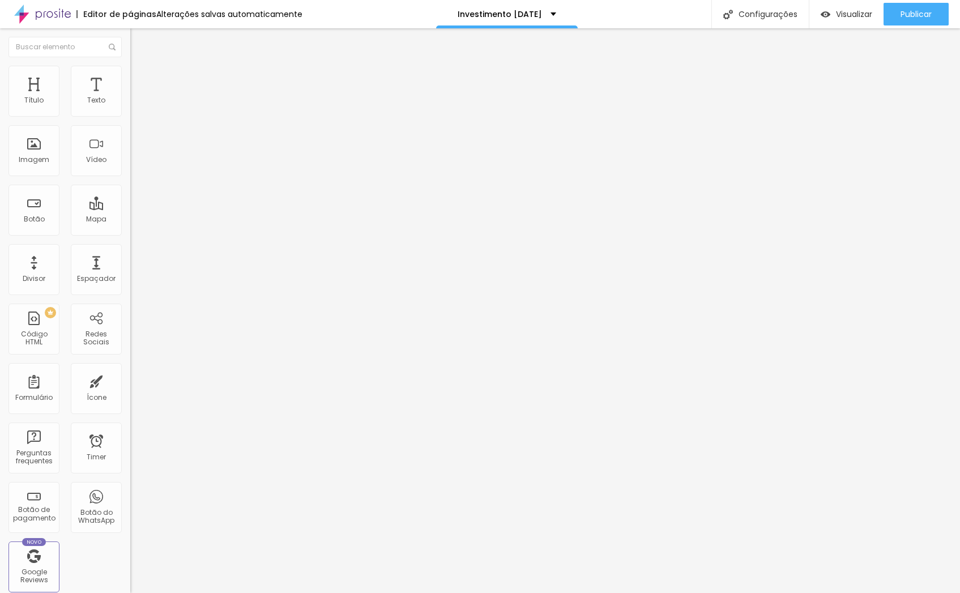
drag, startPoint x: 62, startPoint y: 74, endPoint x: 67, endPoint y: 87, distance: 14.3
click at [130, 74] on li "Estilo" at bounding box center [195, 71] width 130 height 11
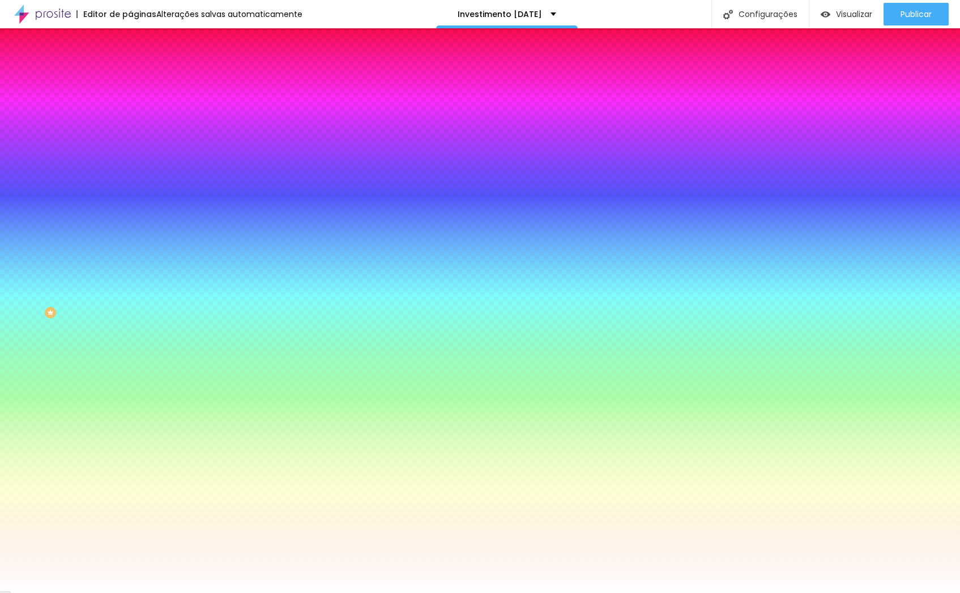
drag, startPoint x: 114, startPoint y: 203, endPoint x: 129, endPoint y: 204, distance: 14.2
click at [130, 204] on div "Imagem de fundo Adicionar imagem Efeito da Imagem Nenhum Nenhum Parallax Cor de…" at bounding box center [195, 161] width 130 height 147
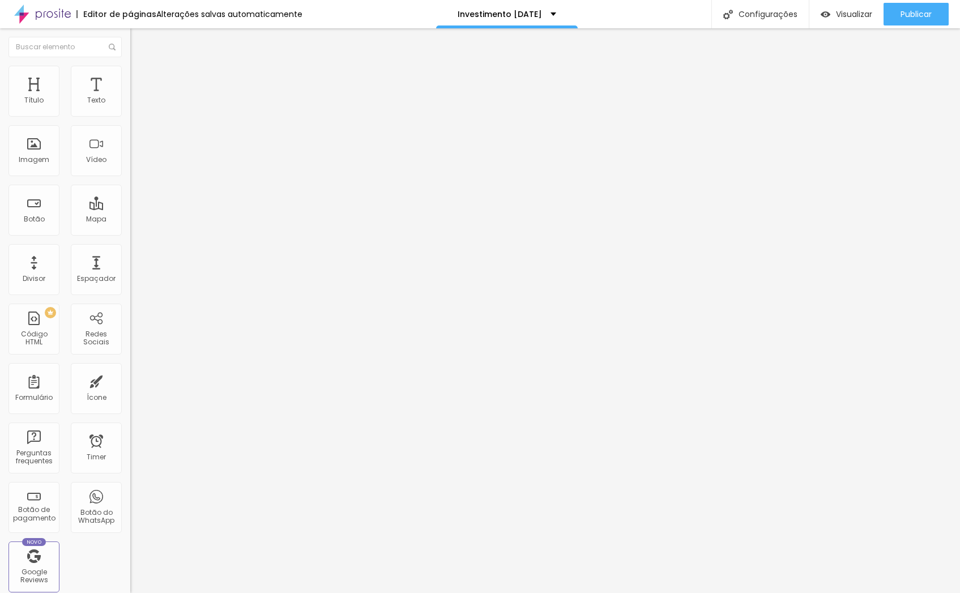
drag, startPoint x: 61, startPoint y: 68, endPoint x: 73, endPoint y: 80, distance: 17.2
click at [130, 68] on img at bounding box center [135, 71] width 10 height 10
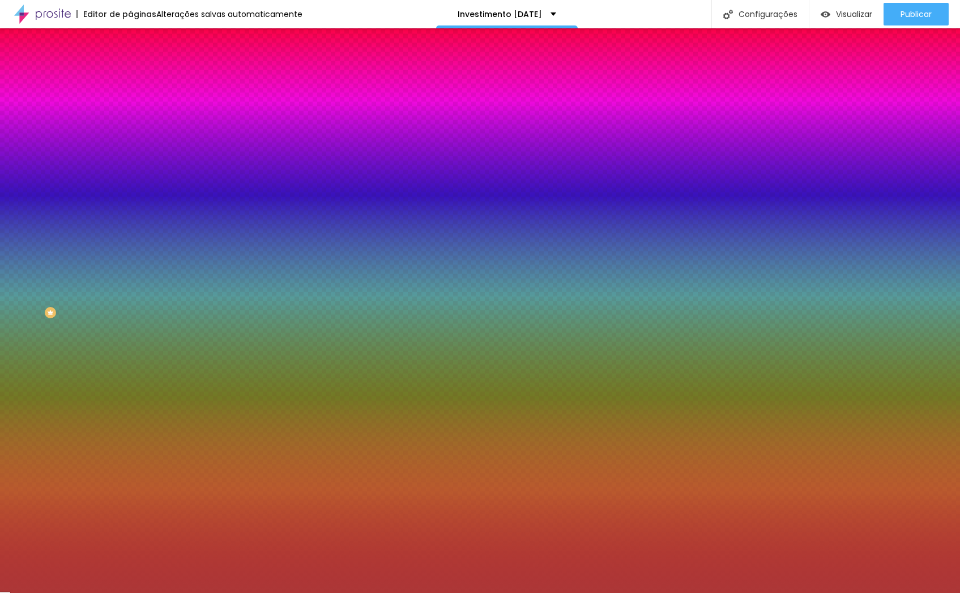
drag, startPoint x: 100, startPoint y: 206, endPoint x: 125, endPoint y: 205, distance: 24.4
click at [130, 205] on div "Imagem de fundo Adicionar imagem Efeito da Imagem Nenhum Nenhum Parallax Cor de…" at bounding box center [195, 161] width 130 height 147
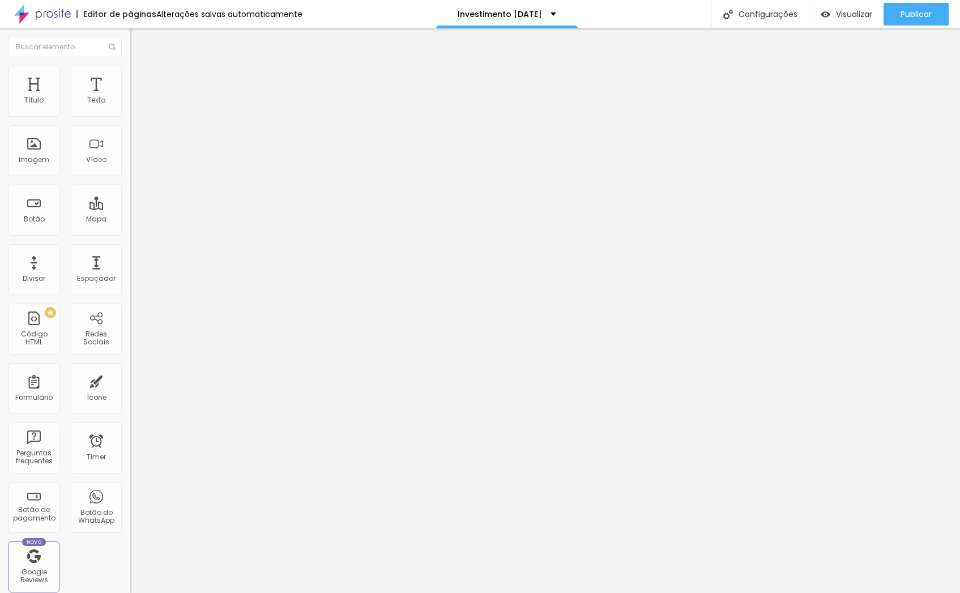
click at [130, 67] on ul "Conteúdo Estilo Avançado" at bounding box center [195, 71] width 130 height 34
click at [130, 70] on img at bounding box center [135, 71] width 10 height 10
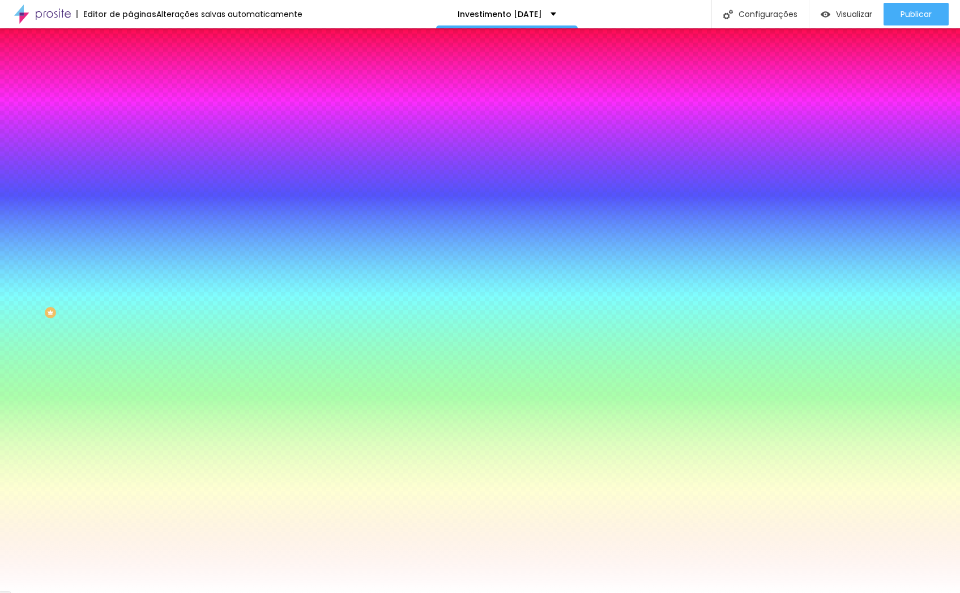
drag, startPoint x: 108, startPoint y: 203, endPoint x: 120, endPoint y: 202, distance: 12.0
click at [130, 165] on input "#FFFFFF" at bounding box center [198, 159] width 136 height 11
paste input "AC3737"
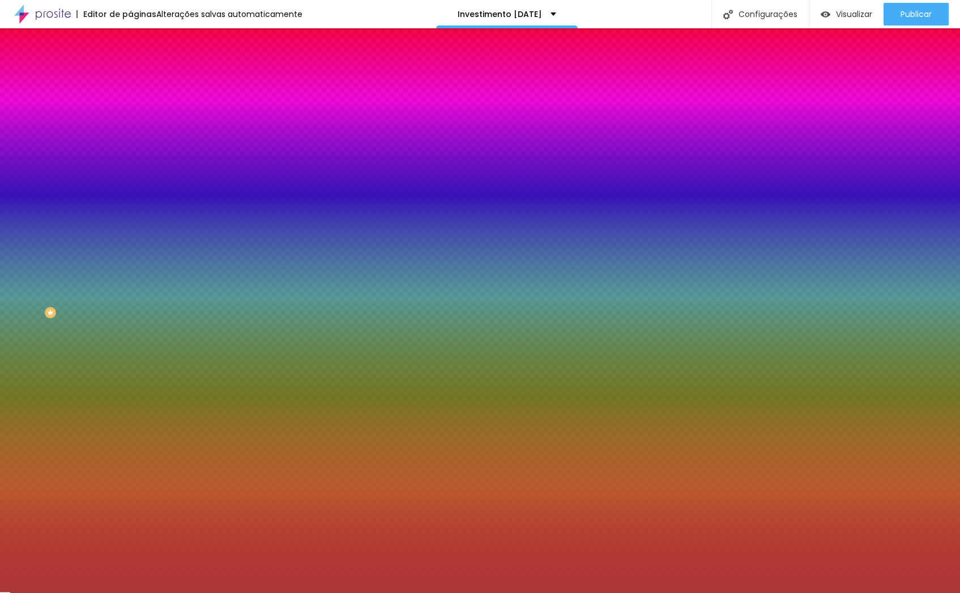
type input "#AC3737"
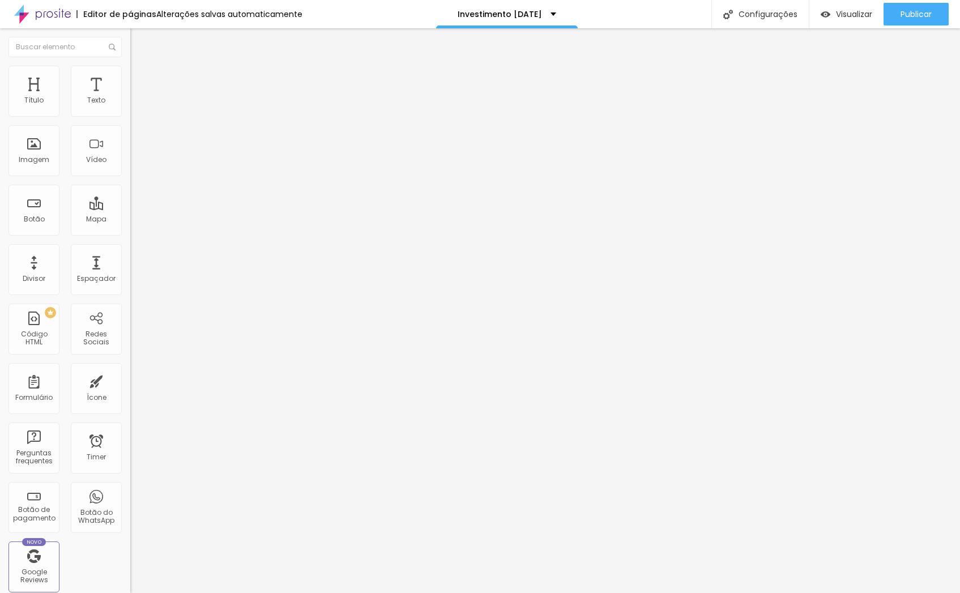
click at [130, 67] on li "Estilo" at bounding box center [195, 71] width 130 height 11
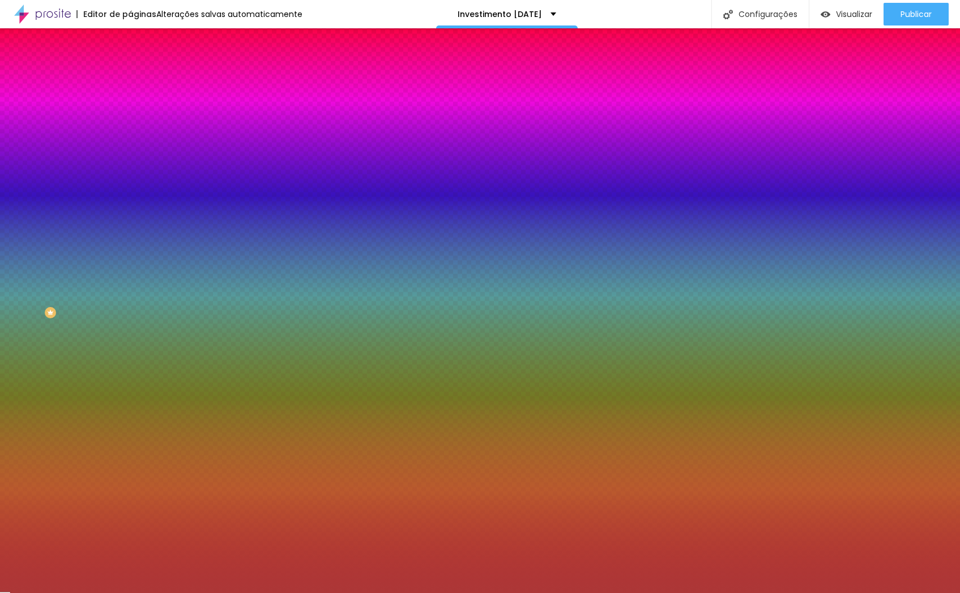
drag, startPoint x: 91, startPoint y: 203, endPoint x: 122, endPoint y: 205, distance: 30.7
click at [130, 205] on div "Imagem de fundo Adicionar imagem Efeito da Imagem Nenhum Nenhum Parallax Cor de…" at bounding box center [195, 161] width 130 height 147
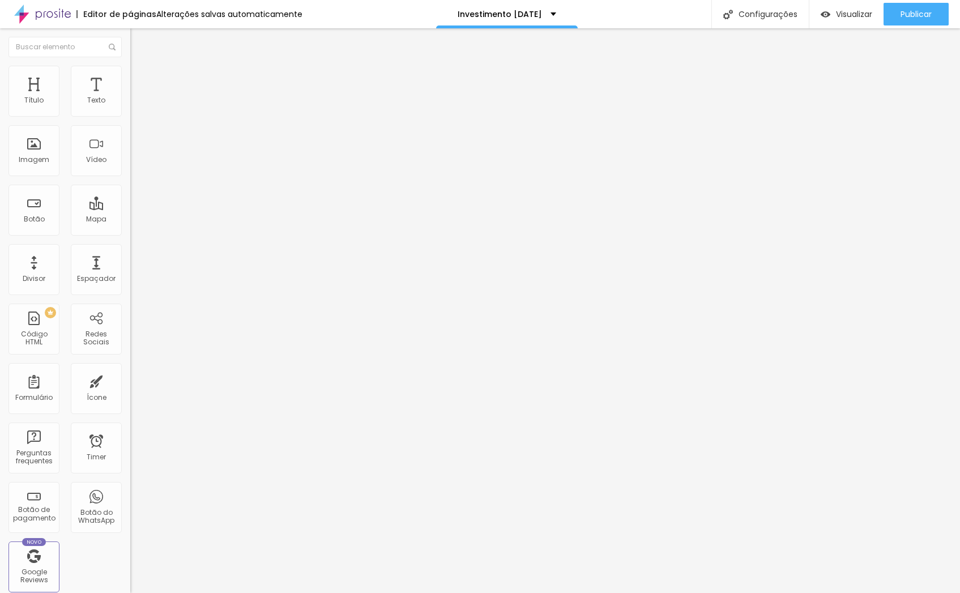
click at [130, 66] on img at bounding box center [135, 71] width 10 height 10
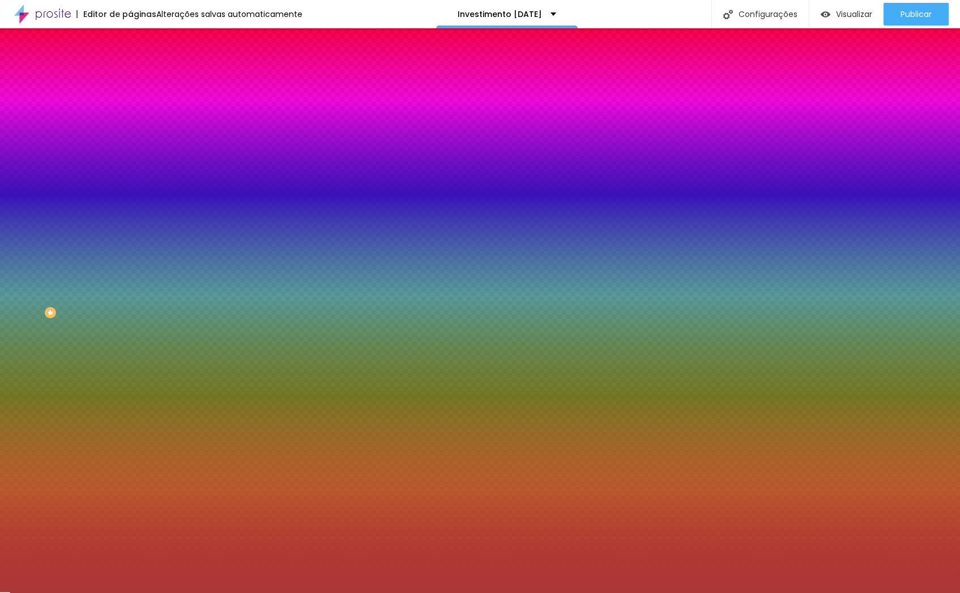
click at [135, 151] on icon "button" at bounding box center [139, 147] width 8 height 8
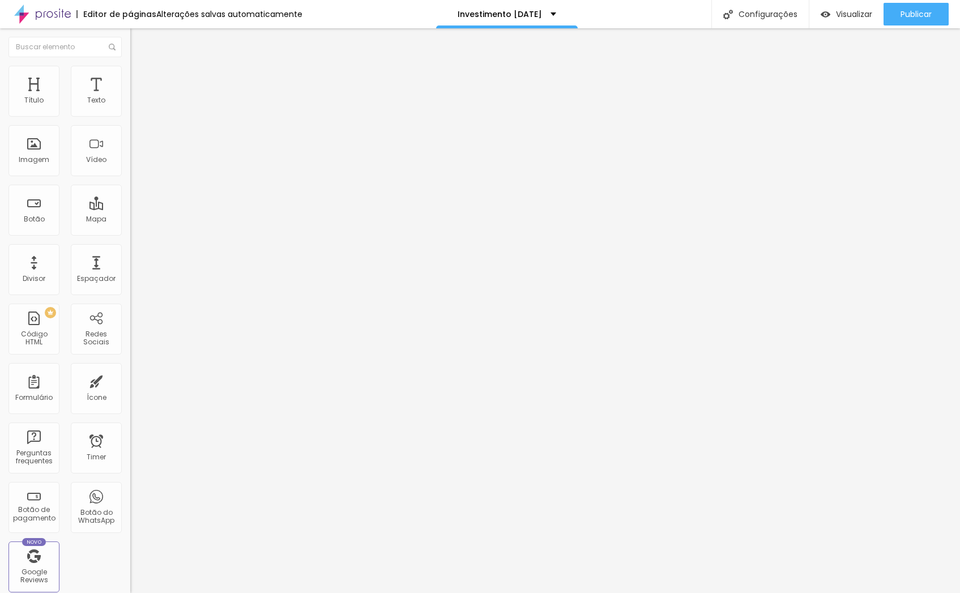
click at [130, 72] on img at bounding box center [135, 71] width 10 height 10
click at [130, 76] on ul "Estilo Avançado" at bounding box center [195, 65] width 130 height 23
click at [130, 66] on li "Estilo" at bounding box center [195, 59] width 130 height 11
click at [135, 105] on icon "button" at bounding box center [138, 102] width 7 height 7
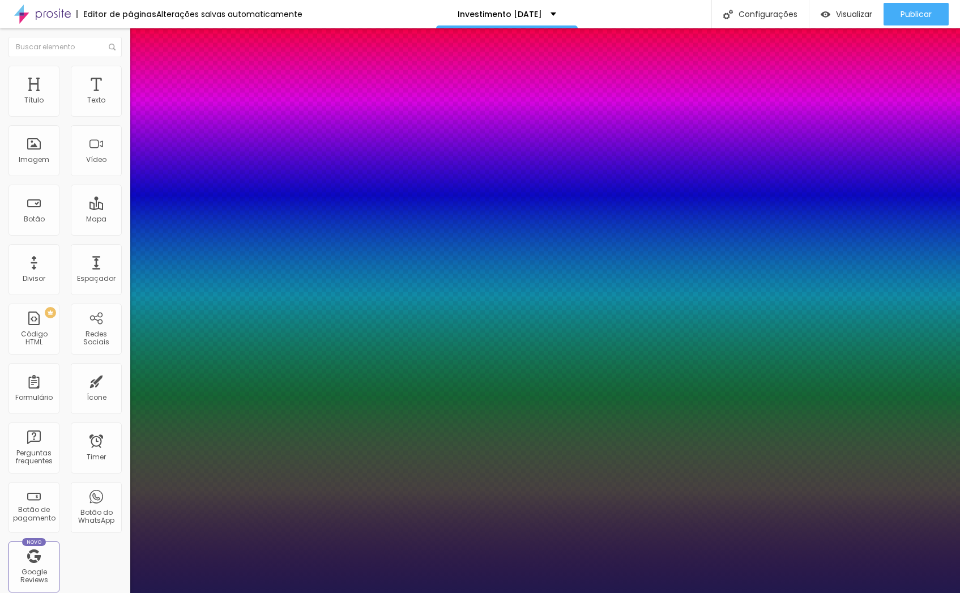
type input "1"
drag, startPoint x: 233, startPoint y: 296, endPoint x: 261, endPoint y: 296, distance: 27.2
paste input "[DATE]"
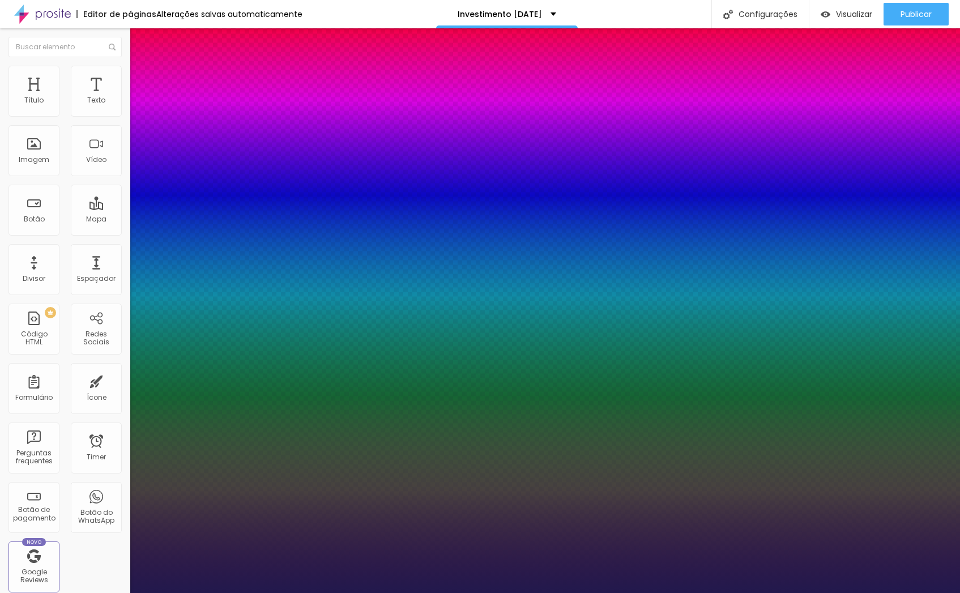
type input "#[DATE]"
drag, startPoint x: 259, startPoint y: 295, endPoint x: 222, endPoint y: 294, distance: 36.8
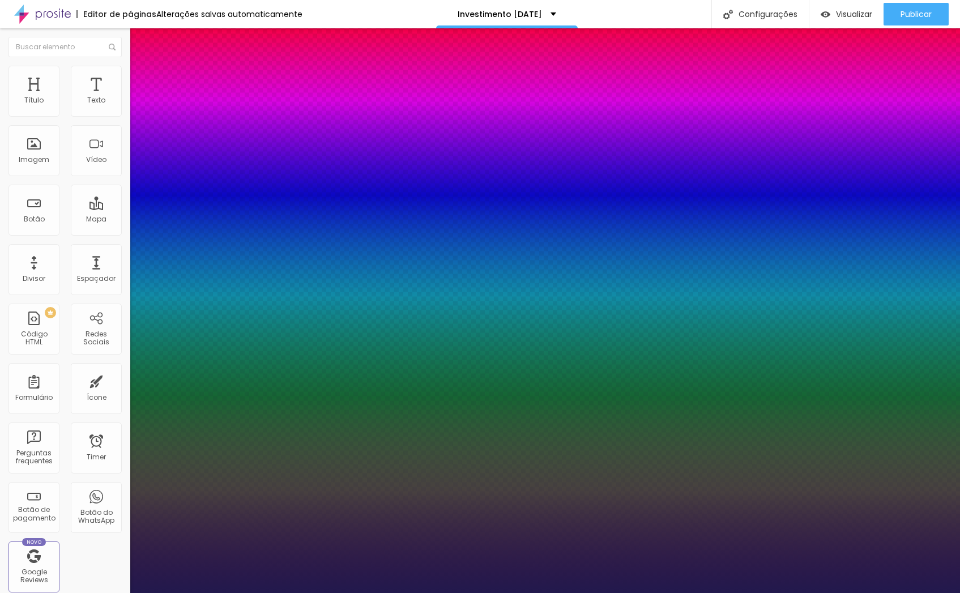
click at [350, 593] on div at bounding box center [480, 593] width 960 height 0
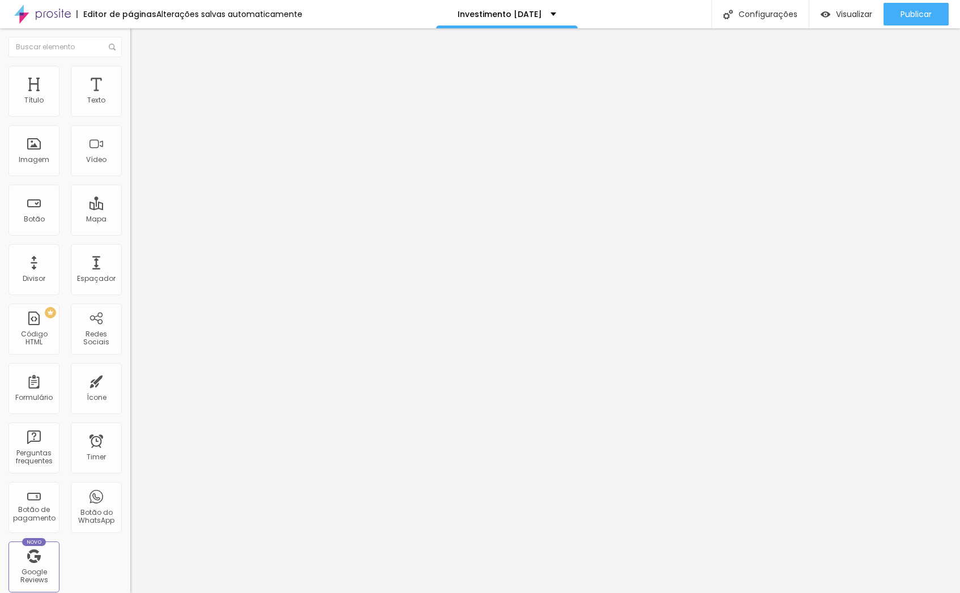
click at [141, 78] on span "Estilo" at bounding box center [150, 74] width 18 height 10
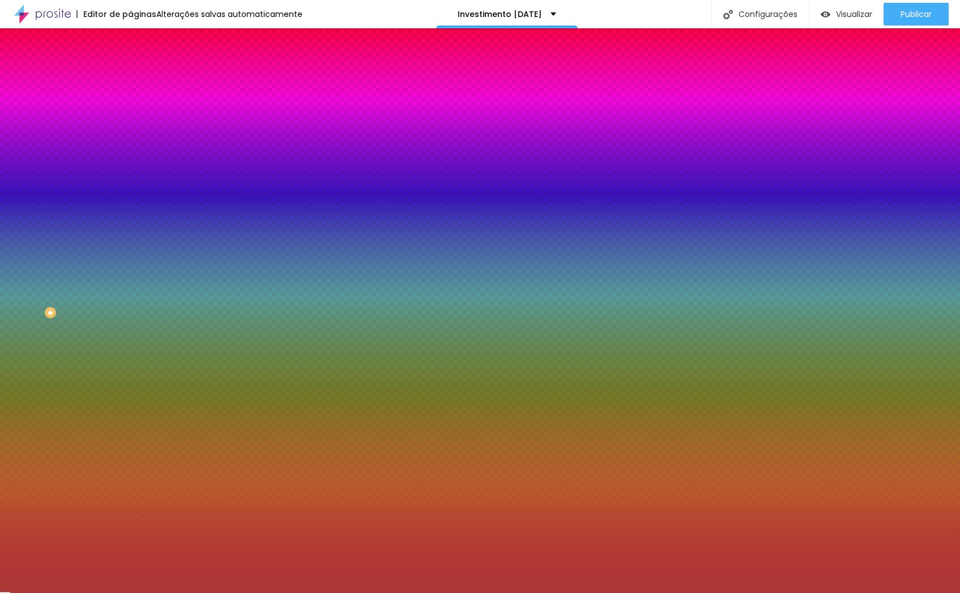
click at [136, 148] on icon "button" at bounding box center [138, 150] width 5 height 5
click at [202, 593] on div at bounding box center [480, 600] width 960 height 0
type input "6"
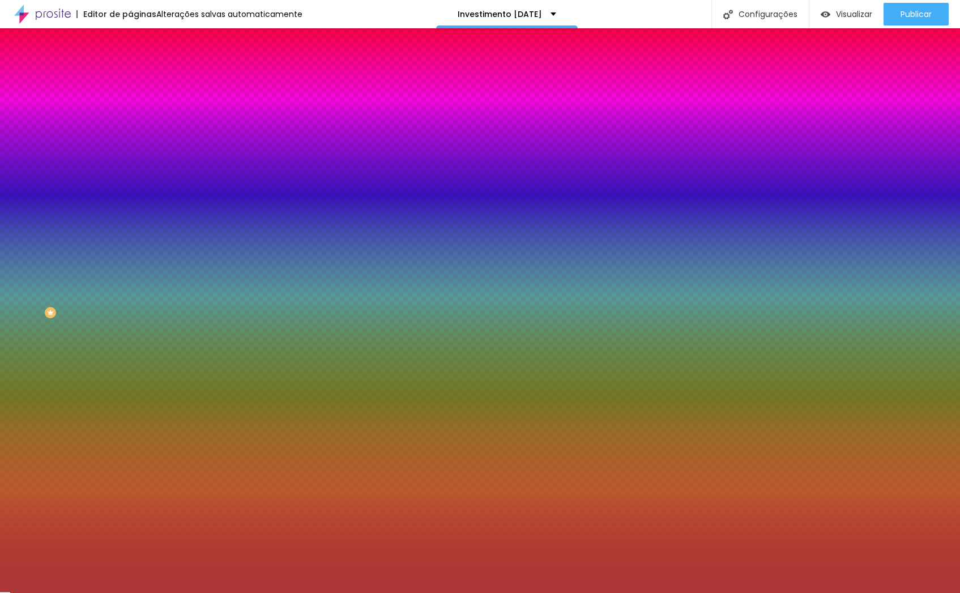
type input "10"
type input "17"
type input "26"
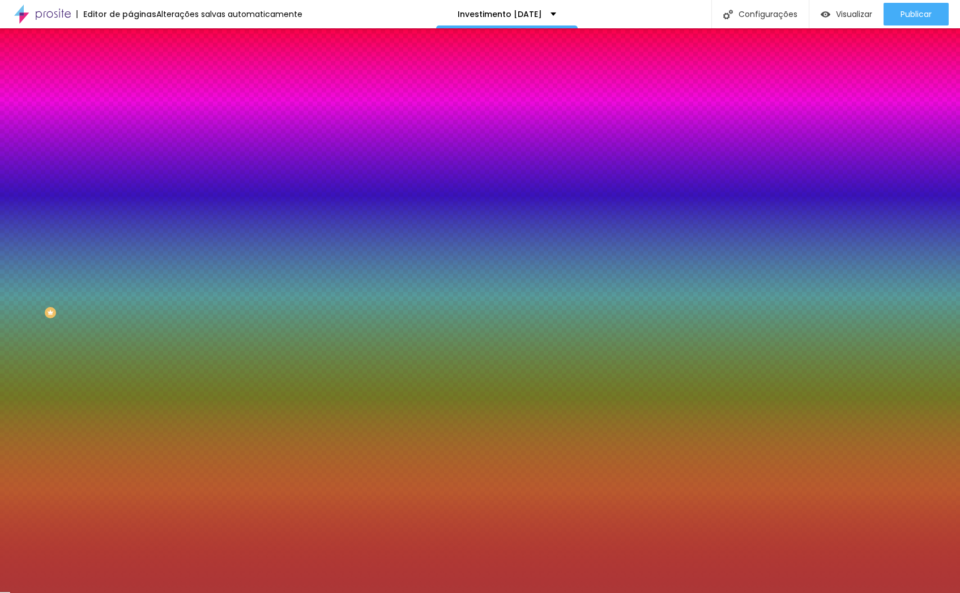
type input "26"
type input "54"
type input "68"
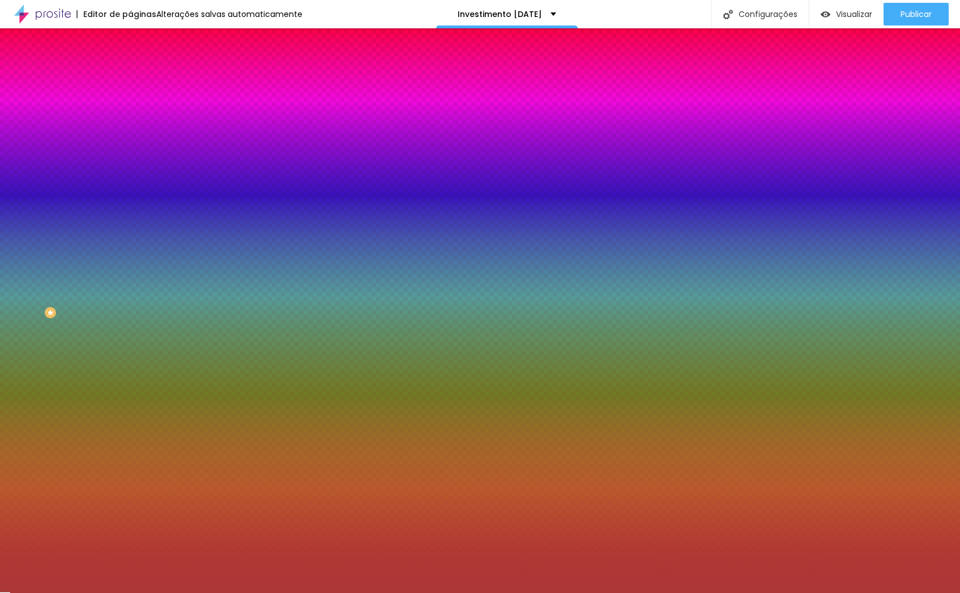
type input "83"
type input "94"
type input "99"
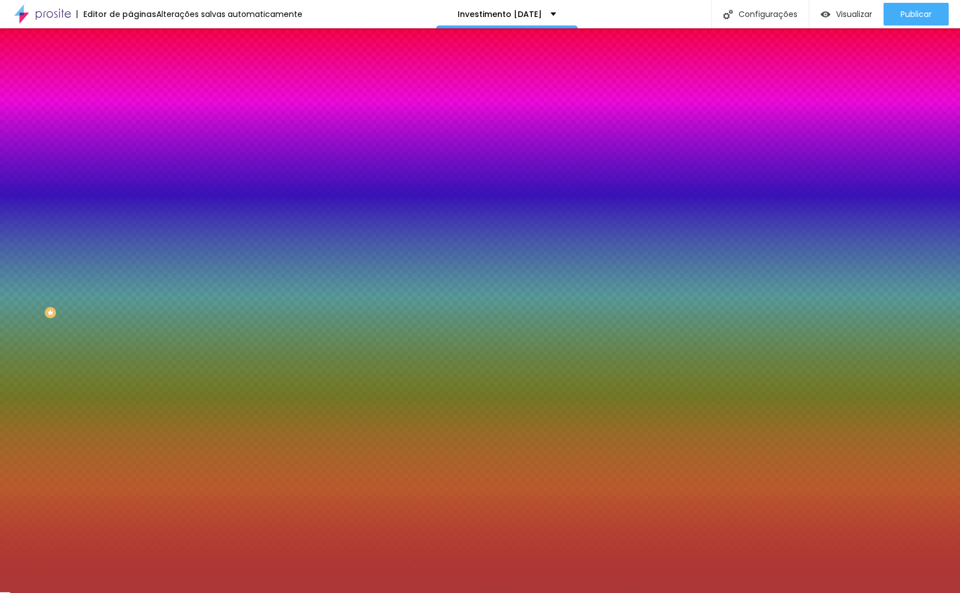
type input "99"
type input "100"
drag, startPoint x: 188, startPoint y: 279, endPoint x: 214, endPoint y: 278, distance: 25.5
type input "100"
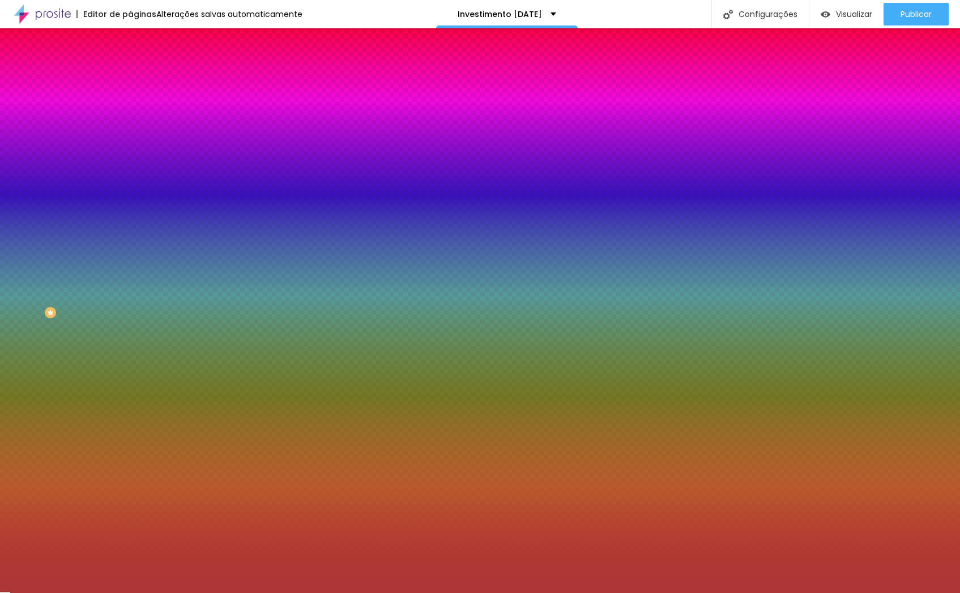
type input "97"
type input "79"
type input "63"
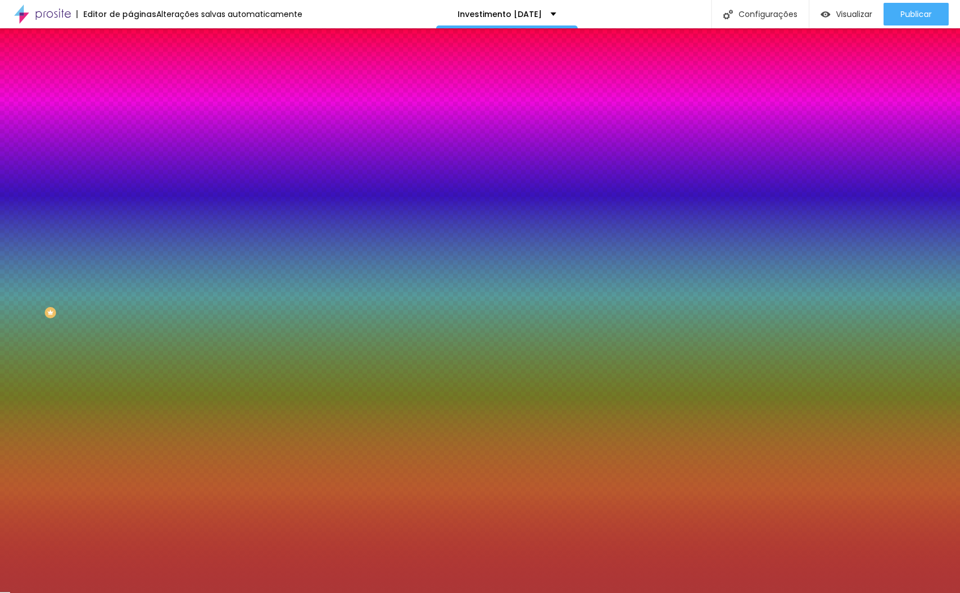
type input "63"
type input "43"
type input "24"
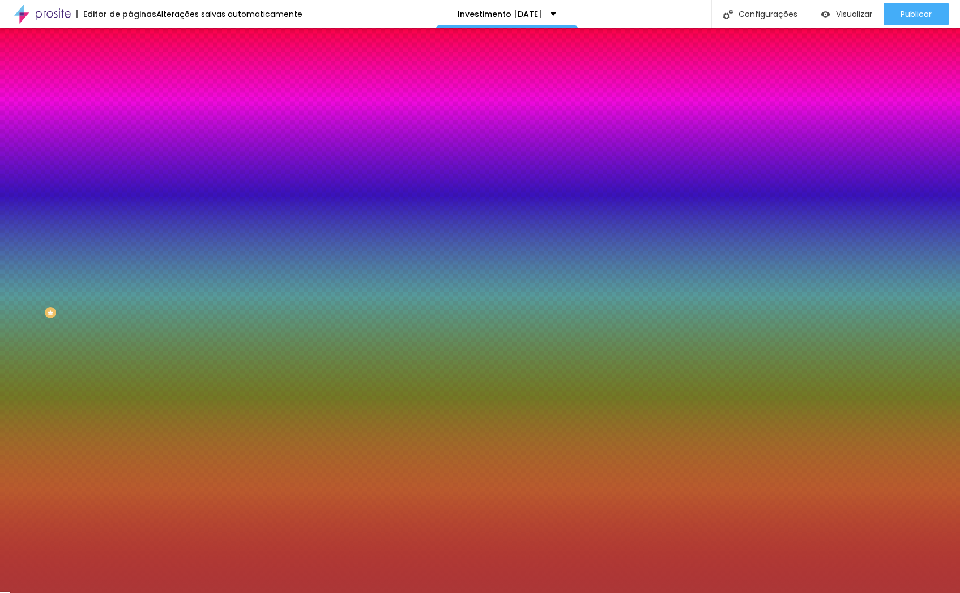
type input "5"
type input "0"
drag, startPoint x: 212, startPoint y: 278, endPoint x: 150, endPoint y: 278, distance: 62.9
type input "0"
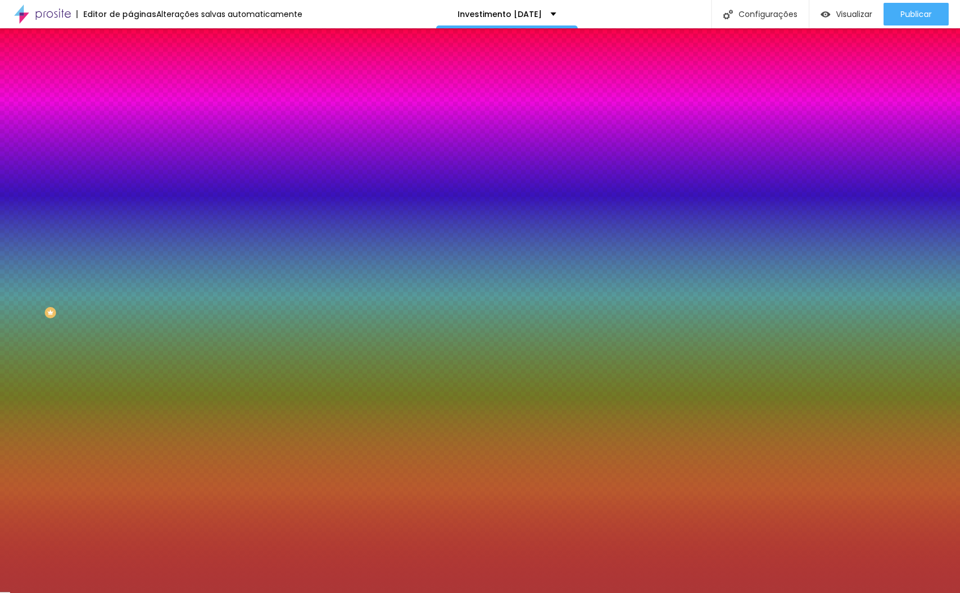
drag, startPoint x: 92, startPoint y: 76, endPoint x: 105, endPoint y: 77, distance: 12.5
click at [93, 593] on div at bounding box center [480, 593] width 960 height 0
click at [141, 80] on span "Avançado" at bounding box center [159, 85] width 37 height 10
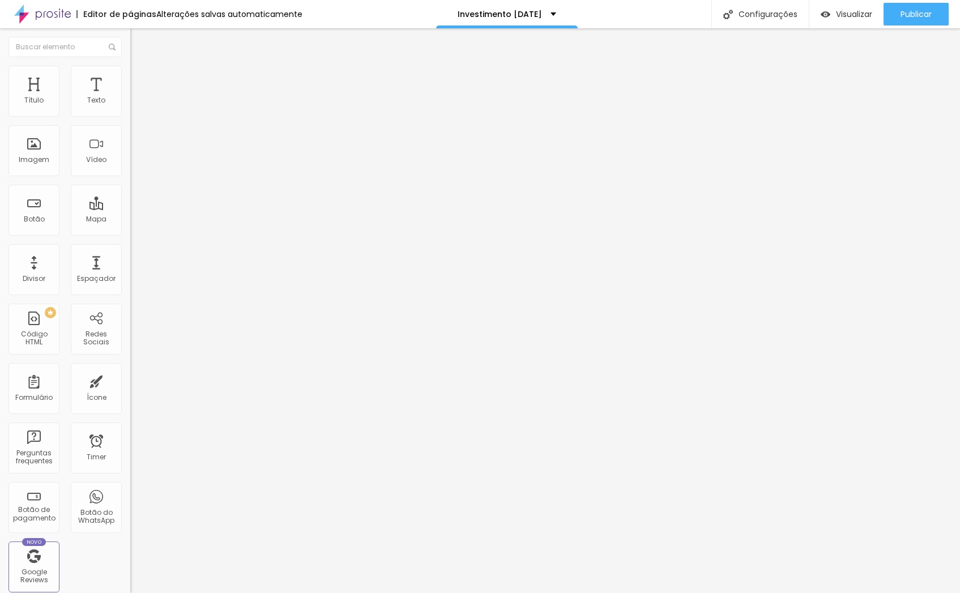
click at [130, 69] on img at bounding box center [135, 71] width 10 height 10
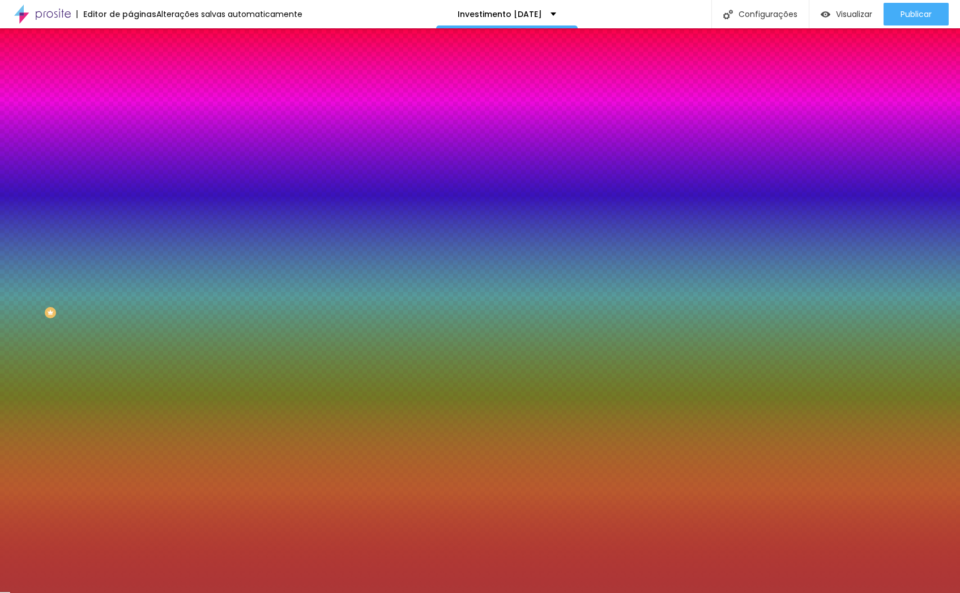
click at [130, 108] on div at bounding box center [195, 108] width 130 height 0
drag, startPoint x: 117, startPoint y: 167, endPoint x: 118, endPoint y: 176, distance: 9.1
click at [118, 176] on div at bounding box center [480, 296] width 960 height 593
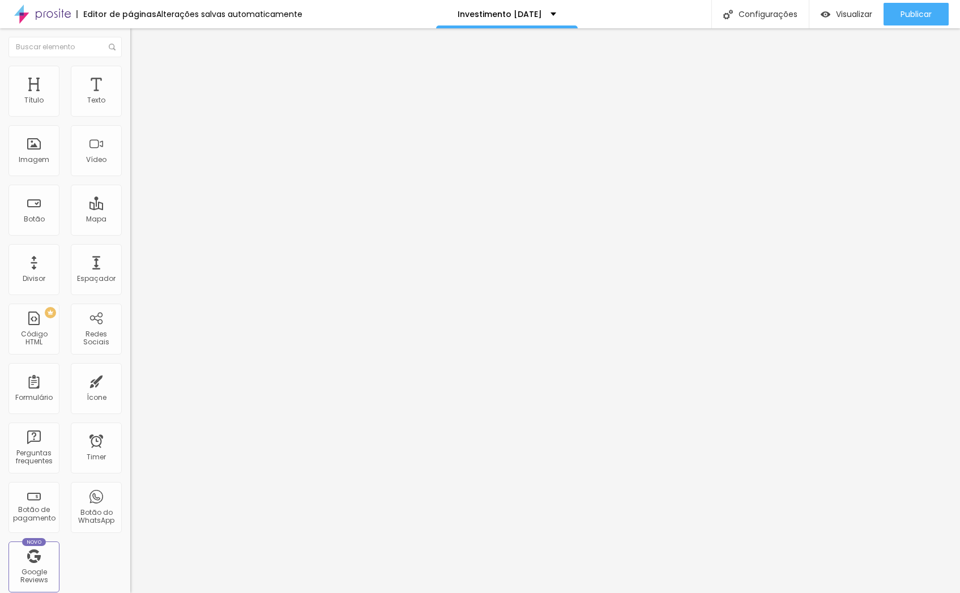
click at [130, 77] on li "Avançado" at bounding box center [195, 82] width 130 height 11
click at [130, 74] on li "Estilo" at bounding box center [195, 71] width 130 height 11
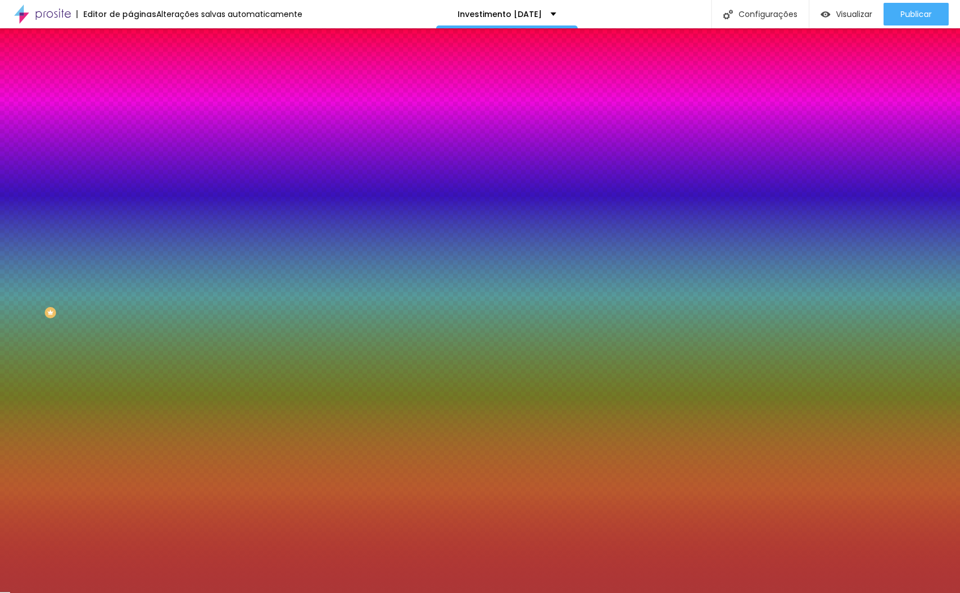
click at [130, 108] on div at bounding box center [195, 108] width 130 height 0
drag, startPoint x: 119, startPoint y: 160, endPoint x: 118, endPoint y: 171, distance: 11.4
click at [130, 120] on div at bounding box center [195, 120] width 130 height 0
click at [130, 175] on div "Cor de fundo Voltar ao padrão #AC3737 Sombra DESATIVADO Voltar ao padrão Borda …" at bounding box center [195, 138] width 130 height 101
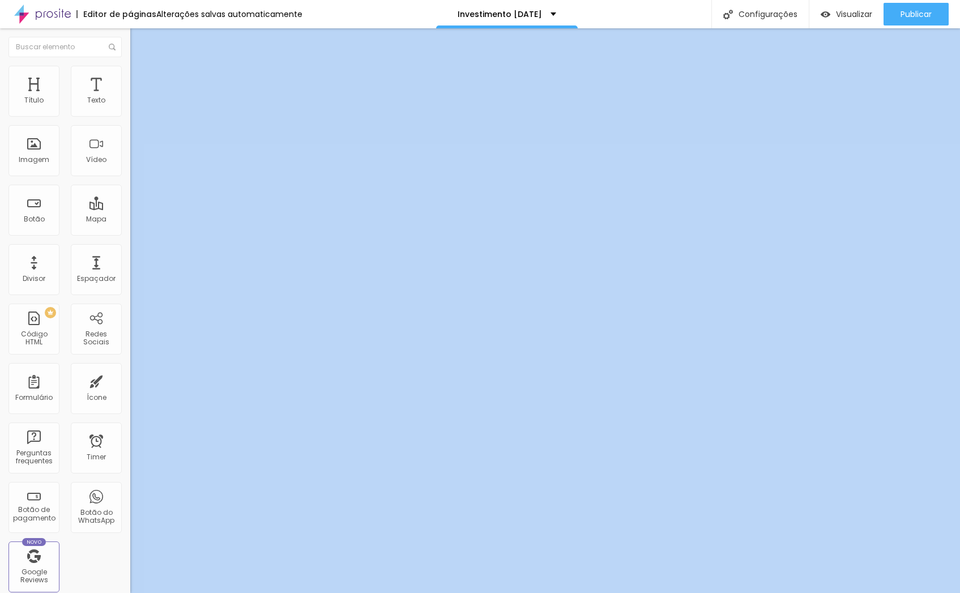
click at [130, 77] on li "Avançado" at bounding box center [195, 82] width 130 height 11
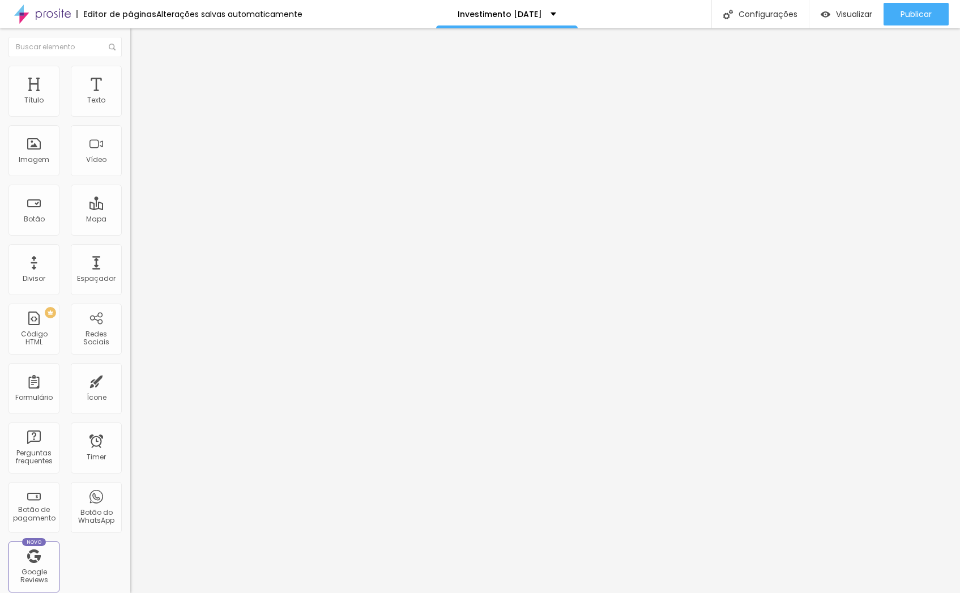
click at [130, 80] on ul "Conteúdo Estilo Avançado" at bounding box center [195, 71] width 130 height 34
click at [141, 78] on span "Estilo" at bounding box center [150, 74] width 18 height 10
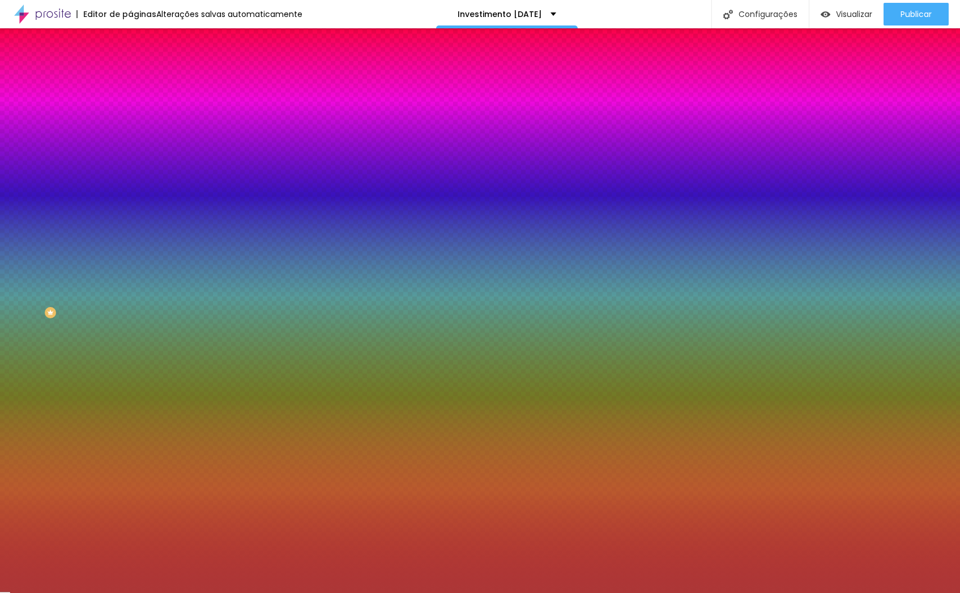
click at [130, 108] on div at bounding box center [195, 108] width 130 height 0
drag, startPoint x: 114, startPoint y: 172, endPoint x: 116, endPoint y: 167, distance: 5.8
click at [116, 167] on div at bounding box center [480, 296] width 960 height 593
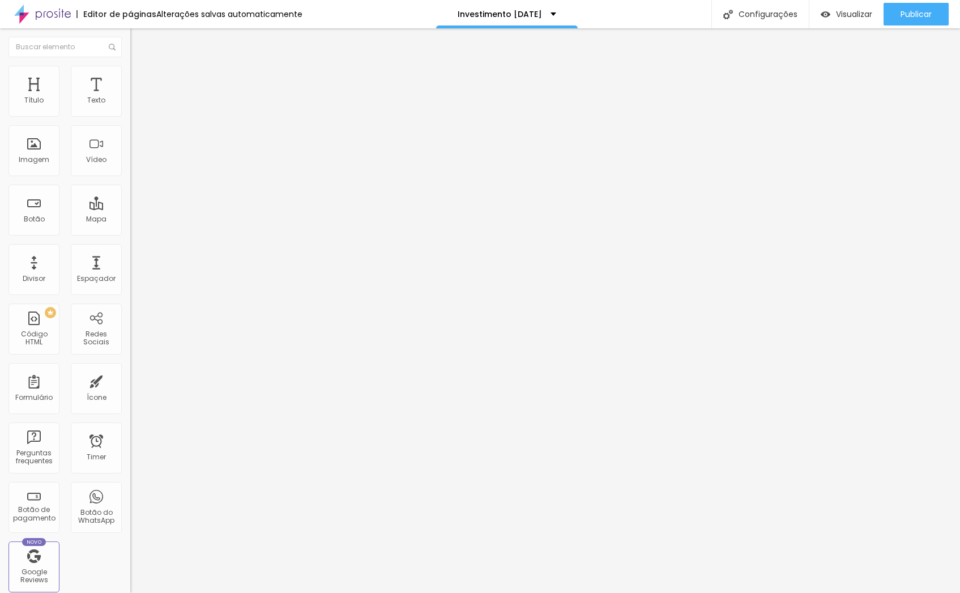
click at [141, 81] on span "Avançado" at bounding box center [159, 85] width 37 height 10
drag, startPoint x: 61, startPoint y: 78, endPoint x: 77, endPoint y: 95, distance: 23.6
click at [141, 78] on span "Estilo" at bounding box center [150, 74] width 18 height 10
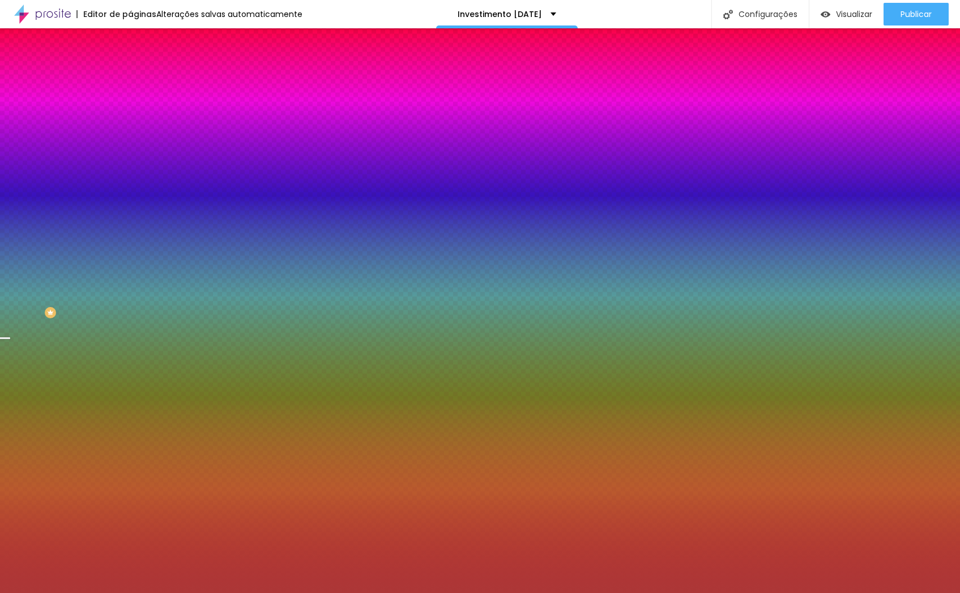
click at [130, 108] on div at bounding box center [195, 108] width 130 height 0
click at [130, 120] on div at bounding box center [195, 120] width 130 height 0
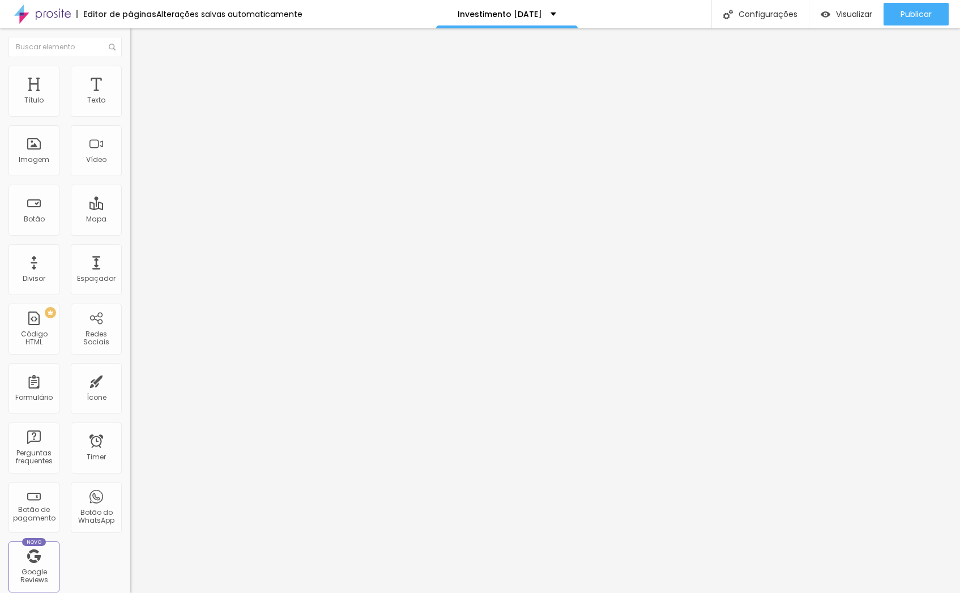
click at [130, 68] on img at bounding box center [135, 71] width 10 height 10
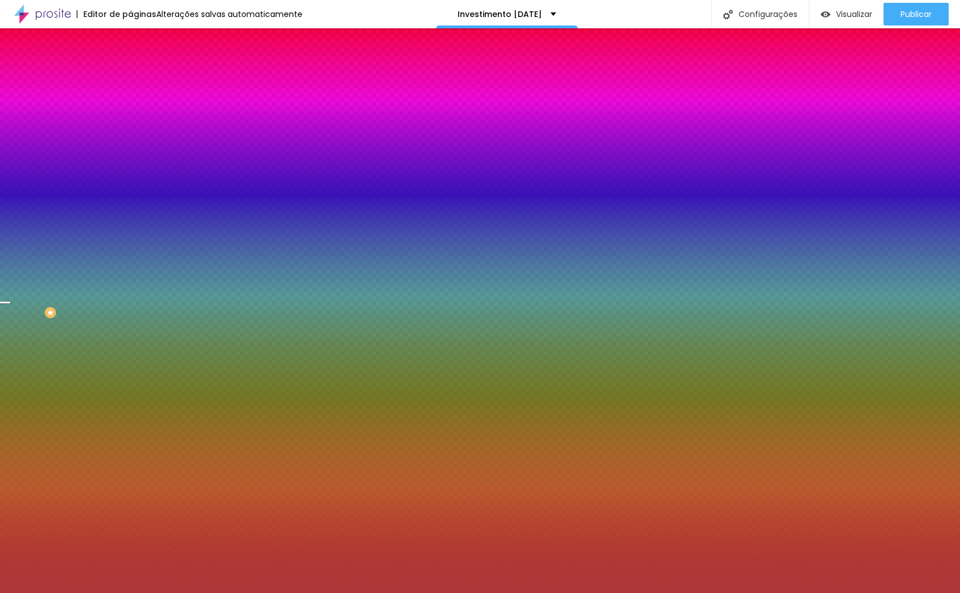
click at [130, 108] on div at bounding box center [195, 108] width 130 height 0
click at [117, 174] on div at bounding box center [480, 296] width 960 height 593
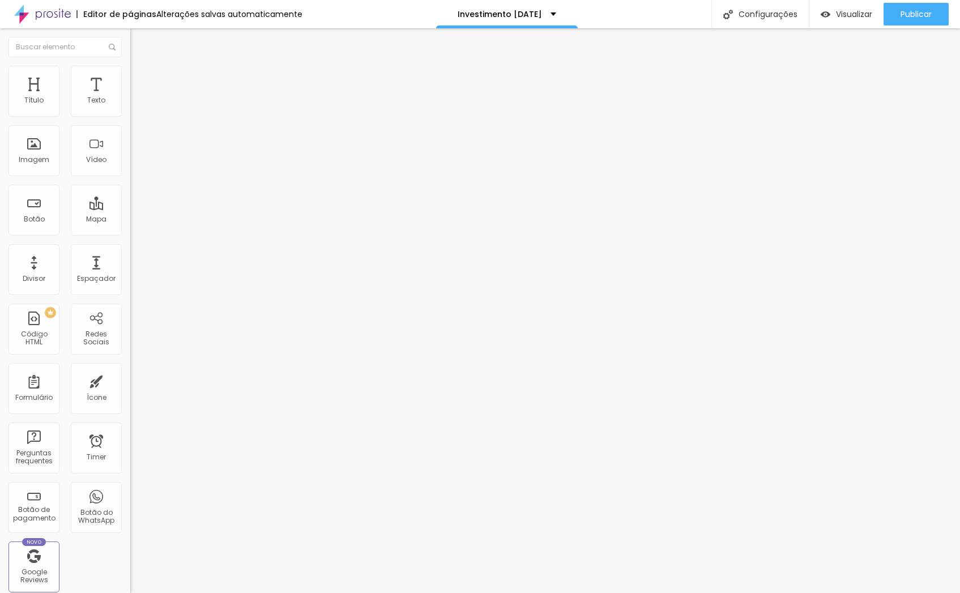
click at [141, 83] on span "Avançado" at bounding box center [159, 85] width 37 height 10
click at [130, 69] on img at bounding box center [135, 71] width 10 height 10
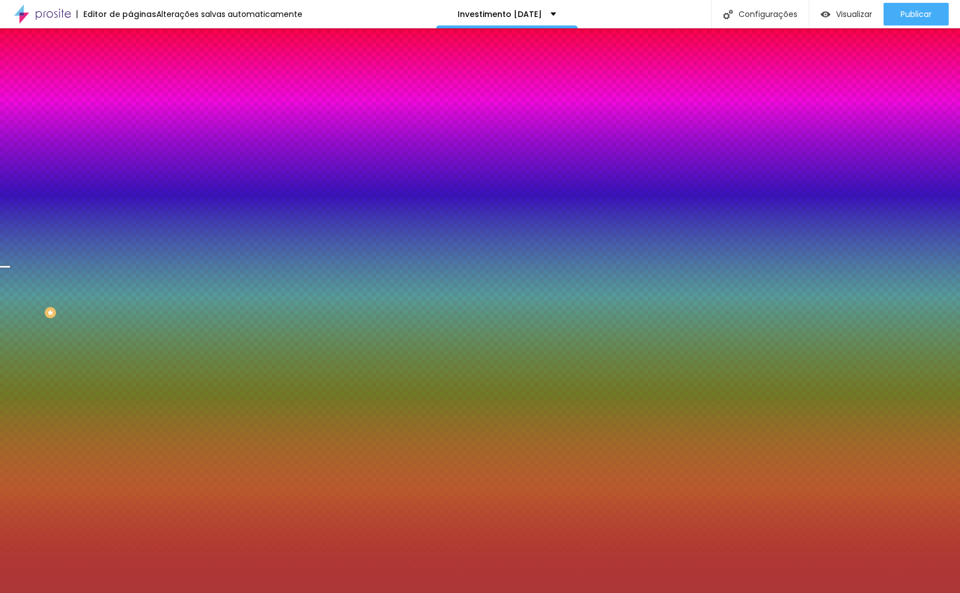
click at [130, 108] on div at bounding box center [195, 108] width 130 height 0
click at [11, 320] on div at bounding box center [5, 321] width 11 height 2
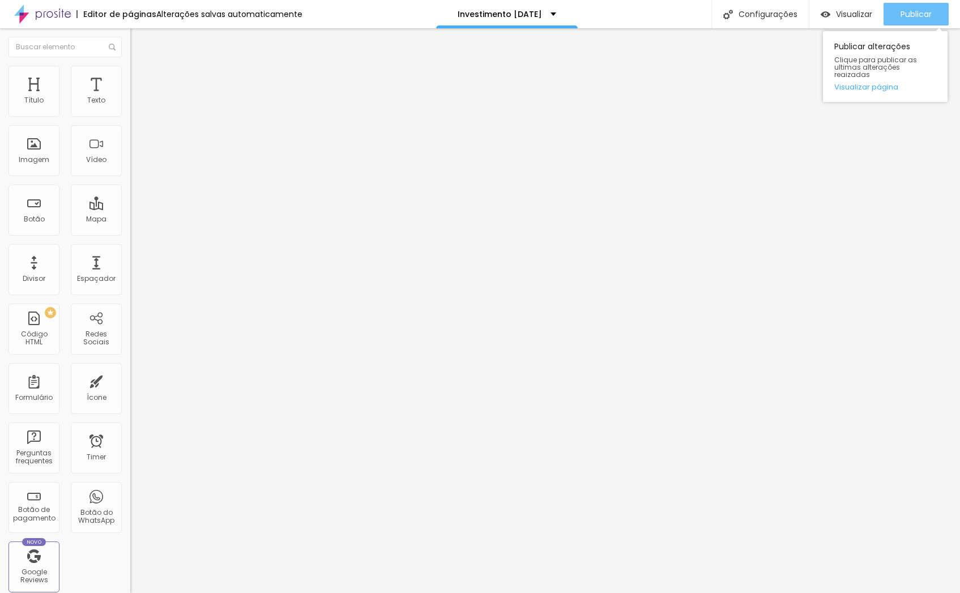
click at [909, 17] on span "Publicar" at bounding box center [916, 14] width 31 height 9
